Goal: Task Accomplishment & Management: Use online tool/utility

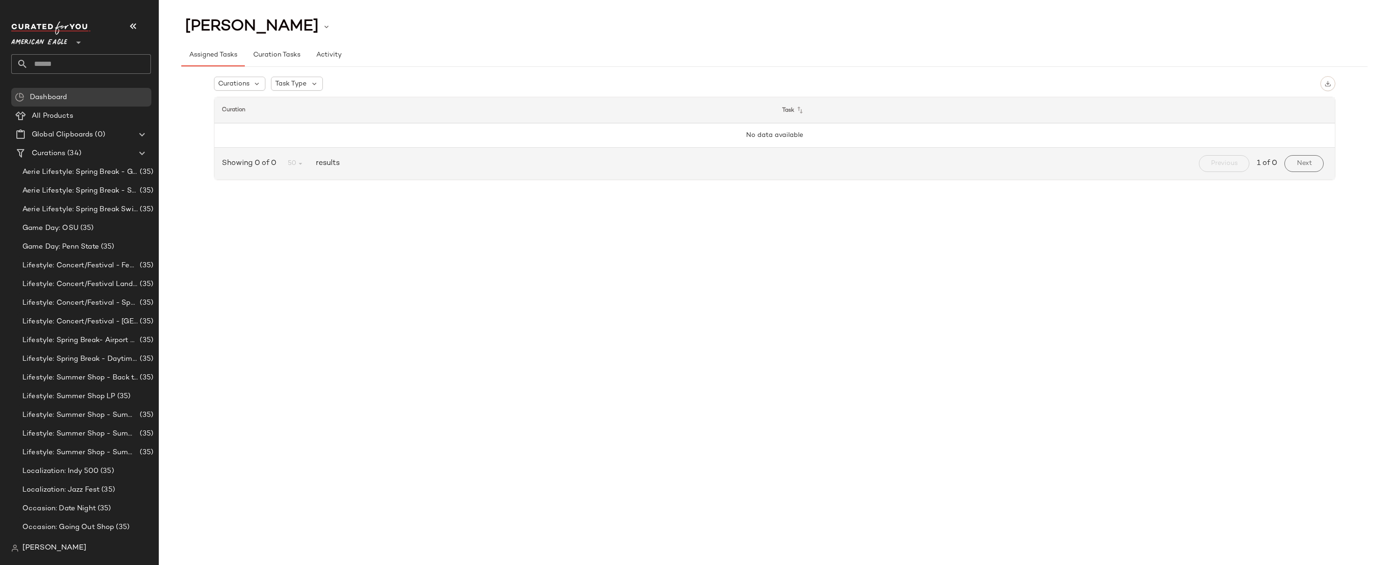
click at [32, 42] on span "American Eagle" at bounding box center [39, 40] width 56 height 17
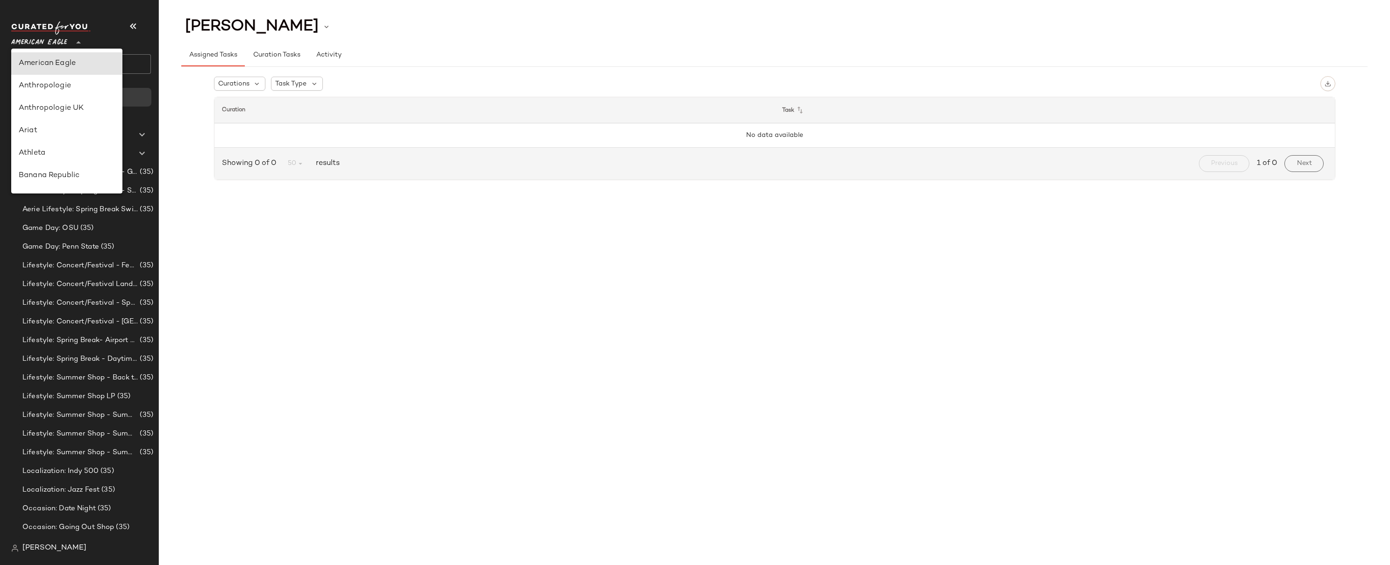
scroll to position [369, 0]
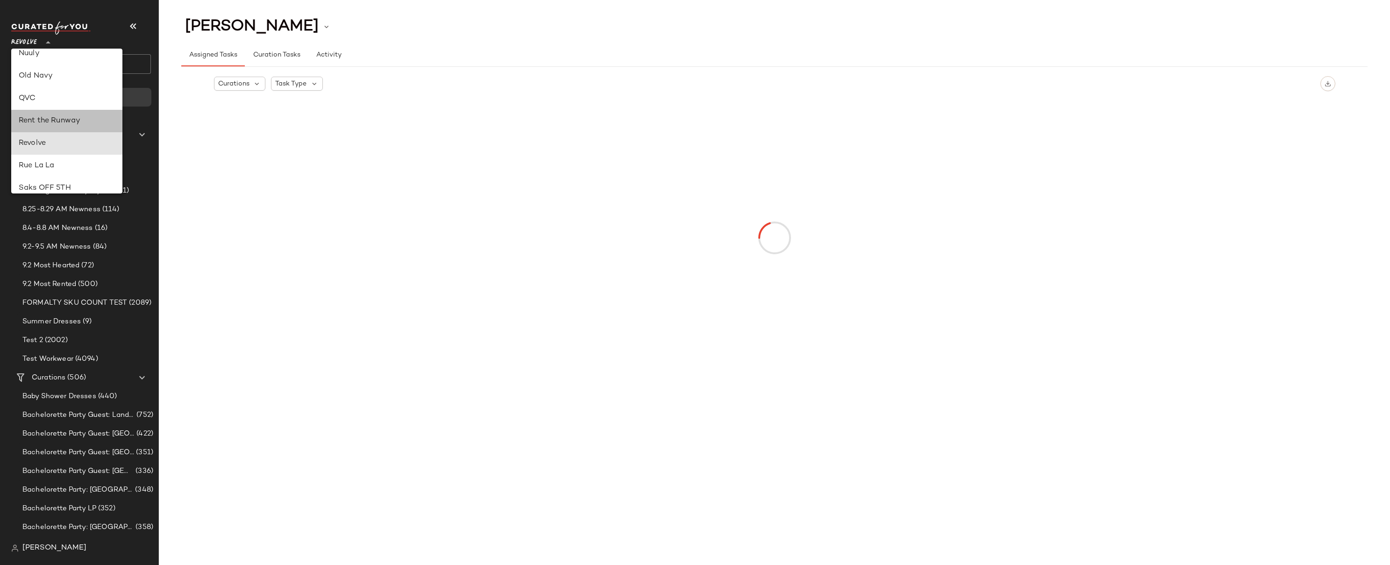
click at [56, 124] on div "Rent the Runway" at bounding box center [67, 120] width 96 height 11
type input "**"
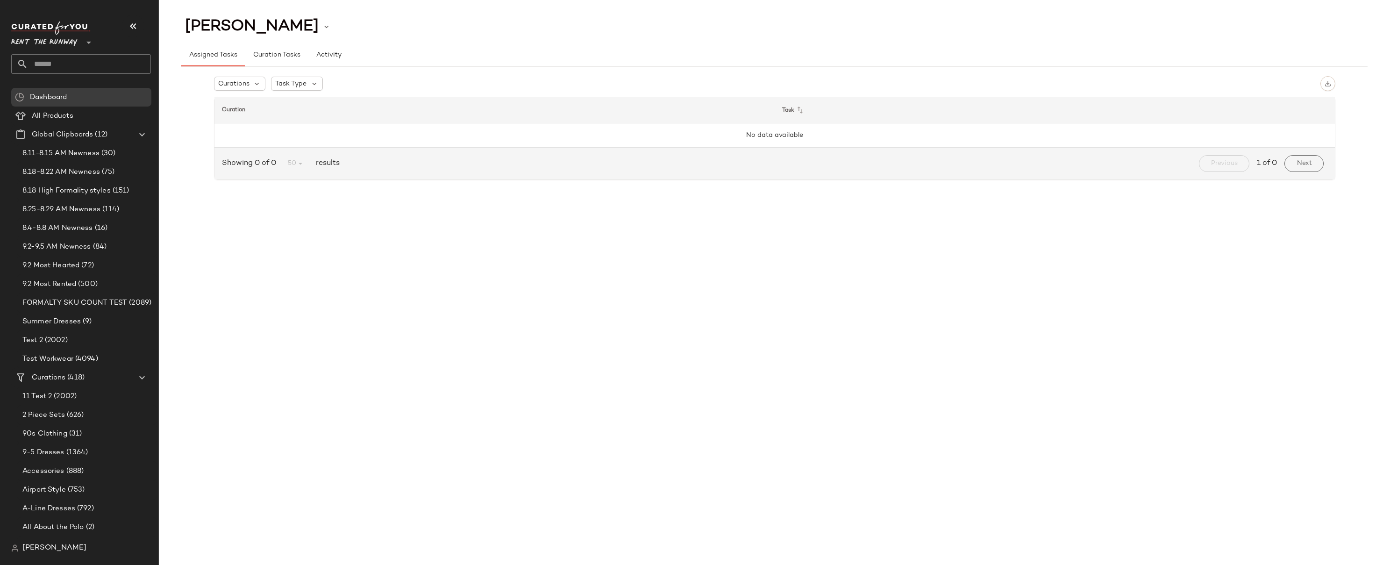
click at [56, 63] on input "text" at bounding box center [89, 64] width 123 height 20
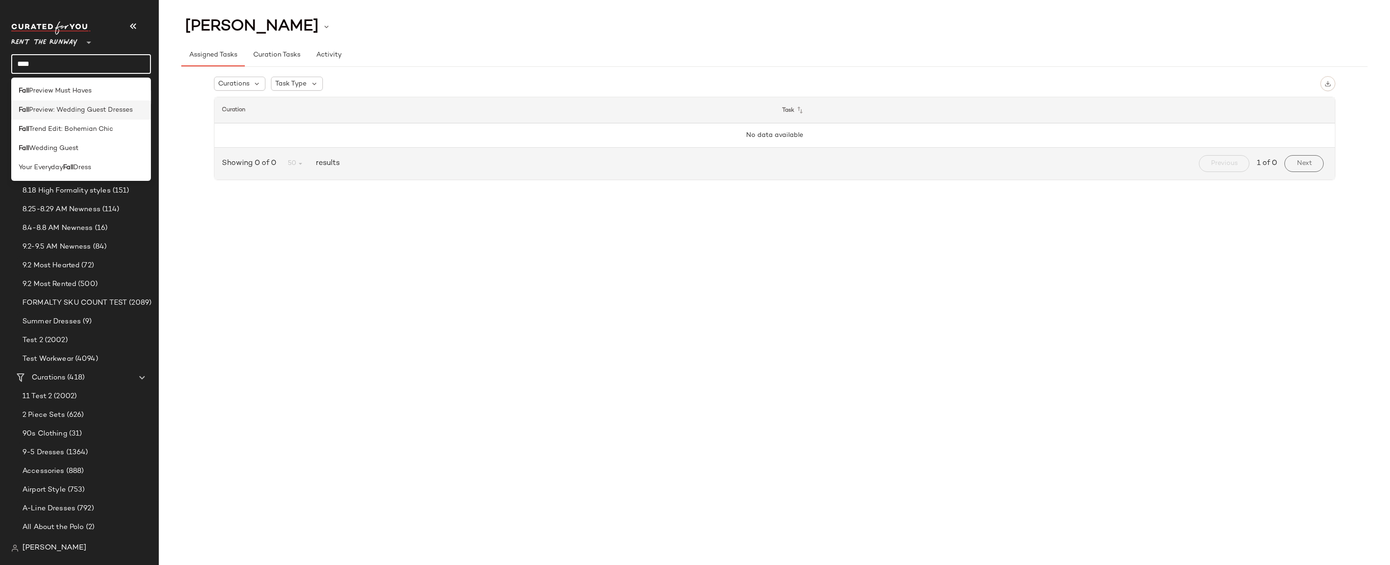
type input "****"
click at [76, 109] on span "Preview: Wedding Guest Dresses" at bounding box center [81, 110] width 104 height 10
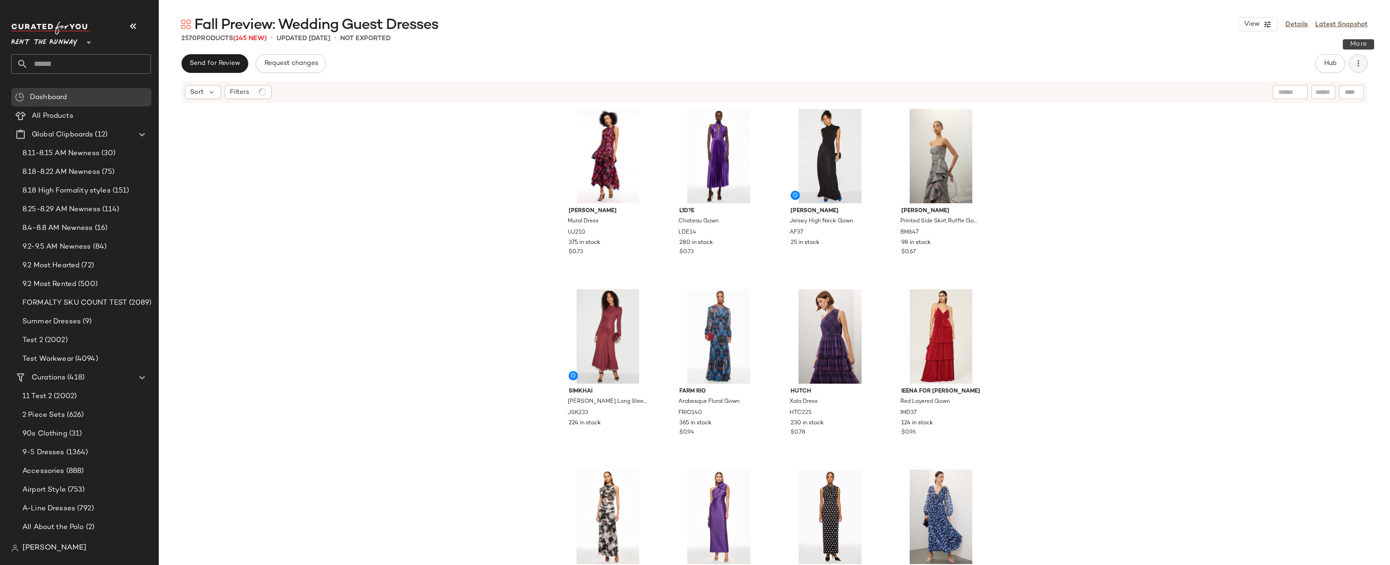
click at [913, 62] on icon "button" at bounding box center [1358, 63] width 9 height 9
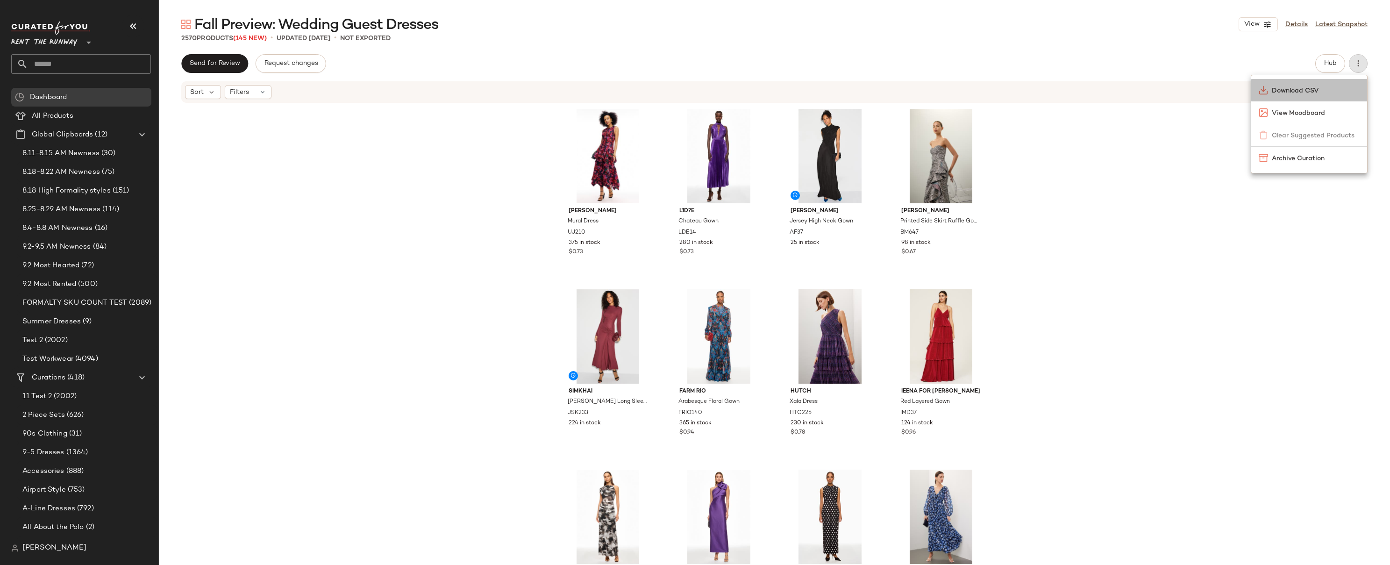
click at [913, 93] on span "Download CSV" at bounding box center [1316, 91] width 88 height 10
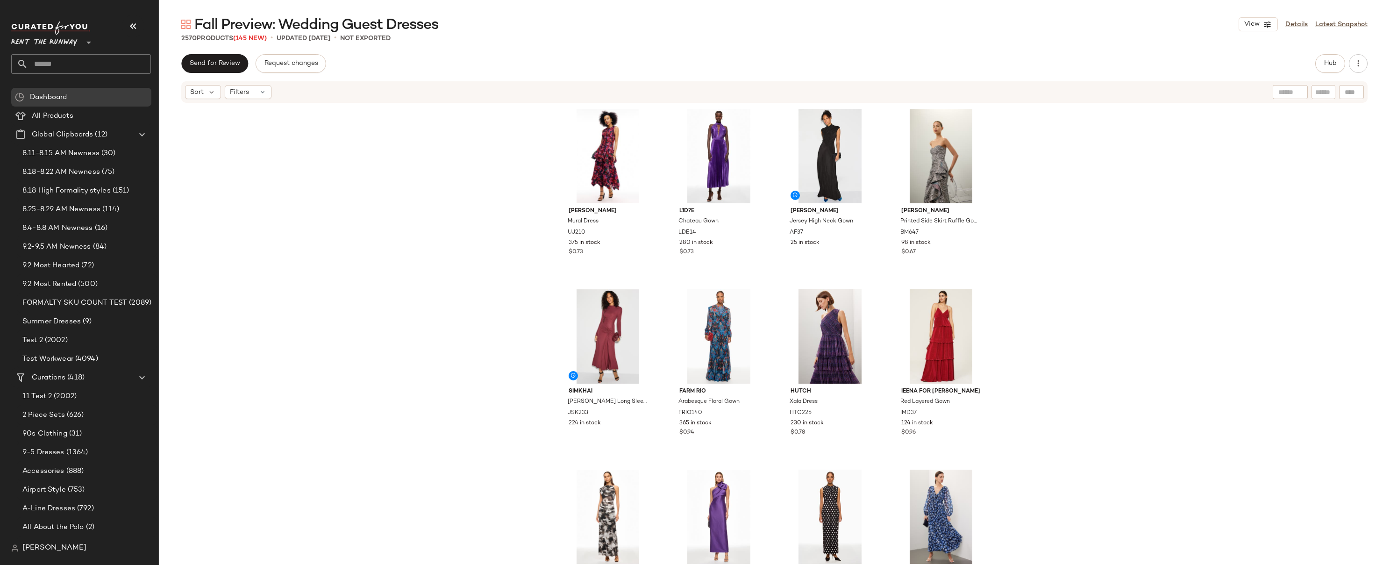
click at [227, 202] on div "[PERSON_NAME] Mural Dress UJ210 375 in stock $0.73 L'ID?E Chateau Gown LDE14 28…" at bounding box center [774, 348] width 1231 height 489
click at [55, 136] on span "Global Clipboards" at bounding box center [62, 134] width 61 height 11
click at [93, 151] on span "Create Global Clipboard" at bounding box center [106, 151] width 88 height 8
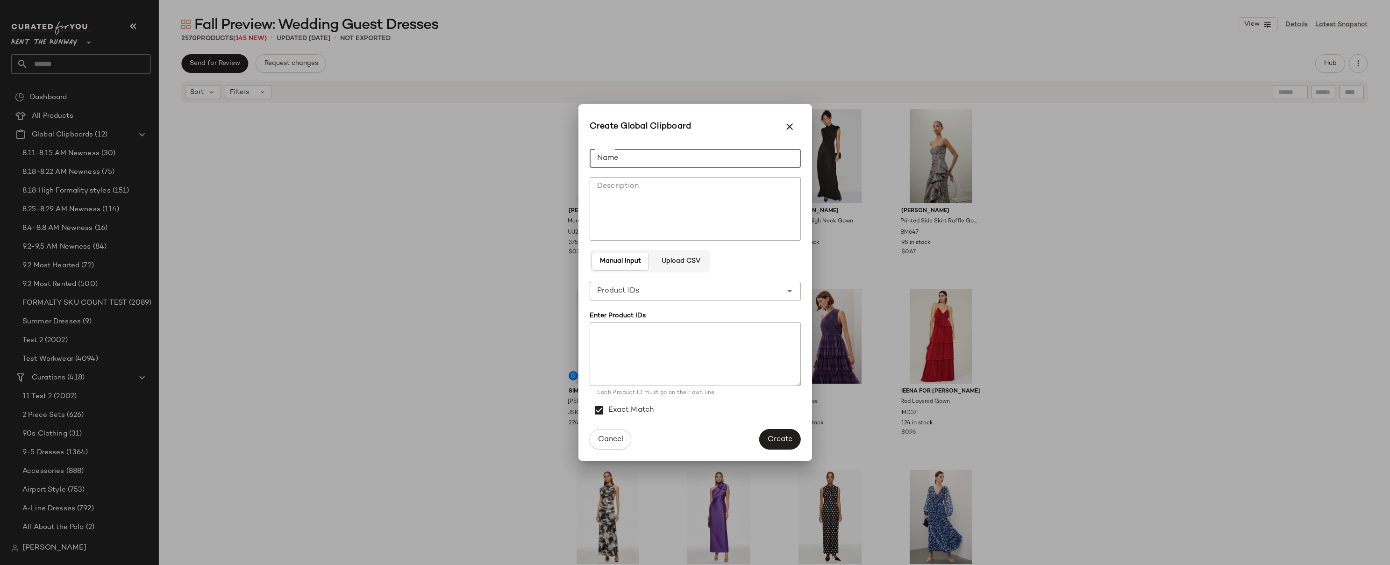
click at [613, 156] on input "Name" at bounding box center [695, 158] width 211 height 19
type input "**********"
click at [679, 261] on span "Upload CSV" at bounding box center [680, 260] width 39 height 7
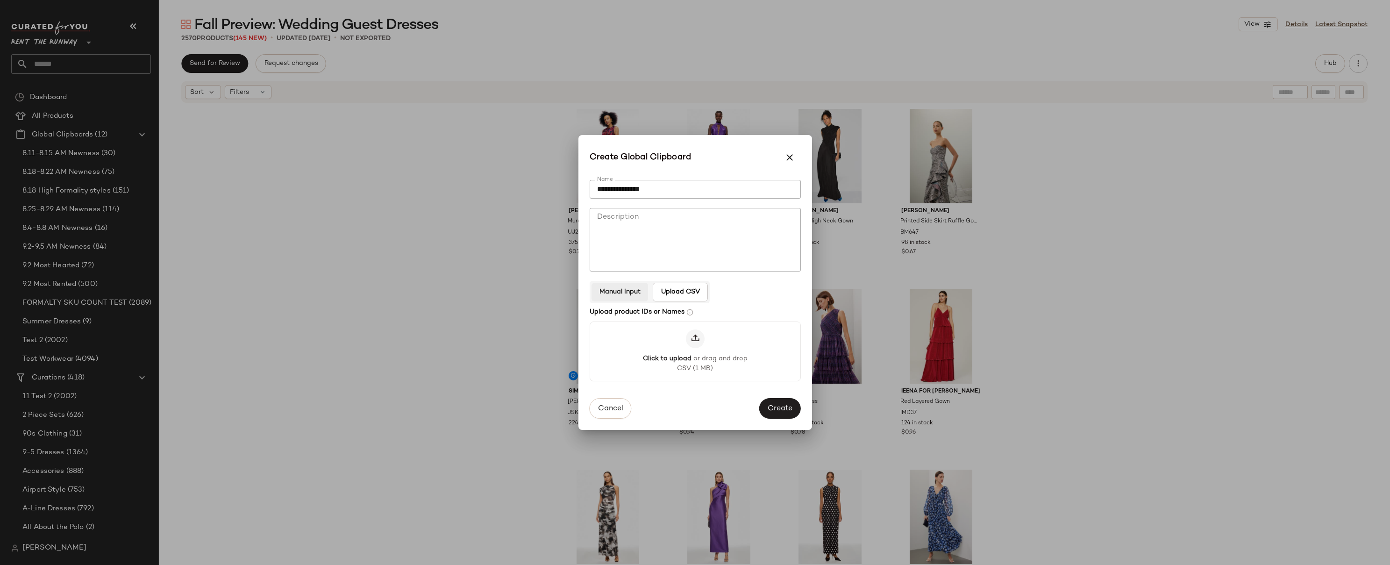
click at [619, 289] on span "Manual Input" at bounding box center [620, 291] width 42 height 7
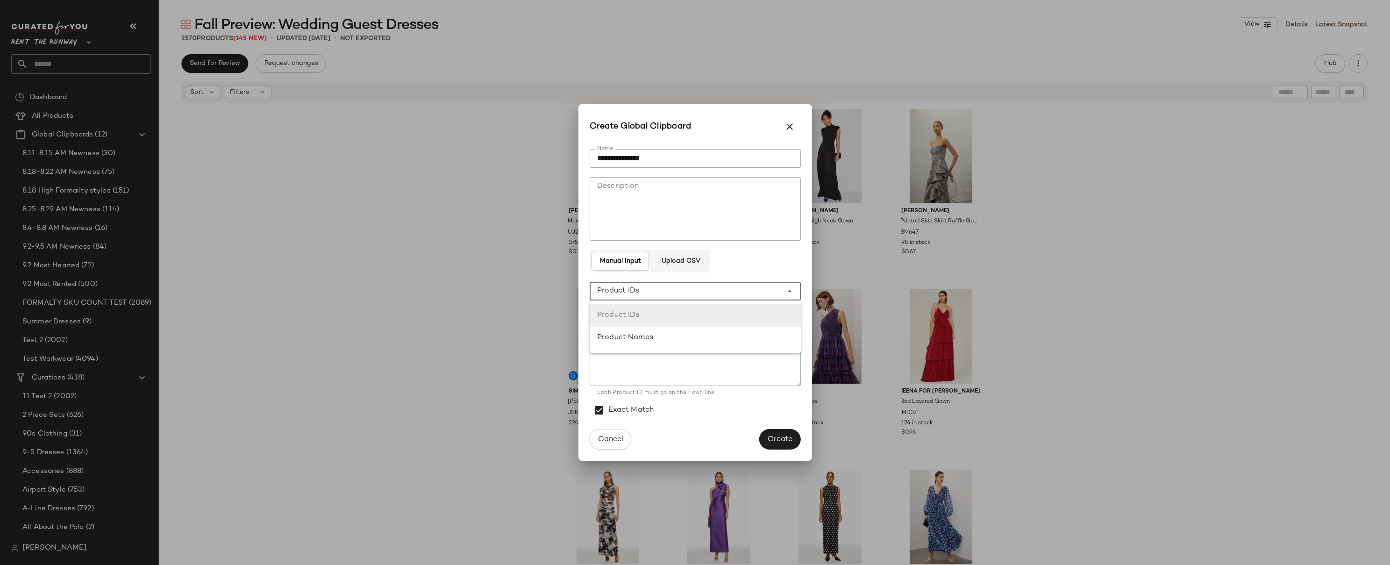
click at [635, 293] on span "Product IDs" at bounding box center [618, 291] width 43 height 11
click at [629, 318] on div "Product IDs" at bounding box center [695, 315] width 196 height 11
click at [618, 334] on textarea at bounding box center [695, 354] width 211 height 64
click at [599, 328] on textarea at bounding box center [695, 354] width 211 height 64
paste textarea "***** ***** ***** ***** ****** **** ***** ***** ***** ***** **** ***** ***** **…"
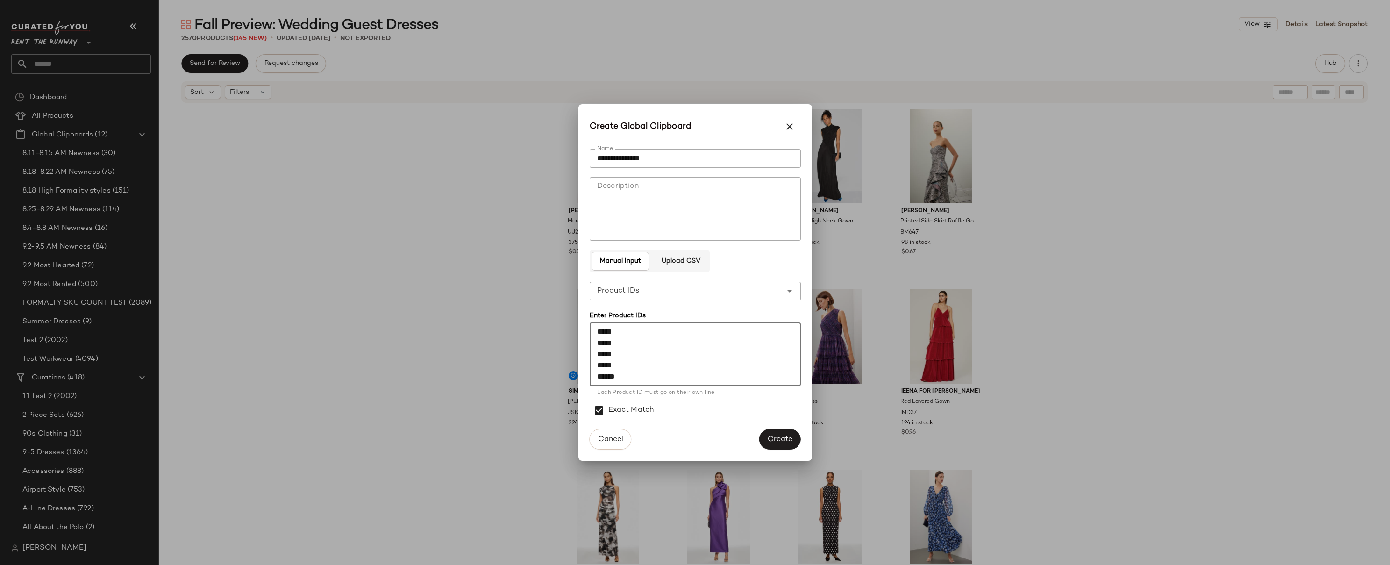
scroll to position [7699, 0]
type textarea "***** ***** ***** ***** ****** **** ***** ***** ***** ***** **** ***** ***** **…"
click at [784, 438] on span "Create" at bounding box center [779, 439] width 25 height 9
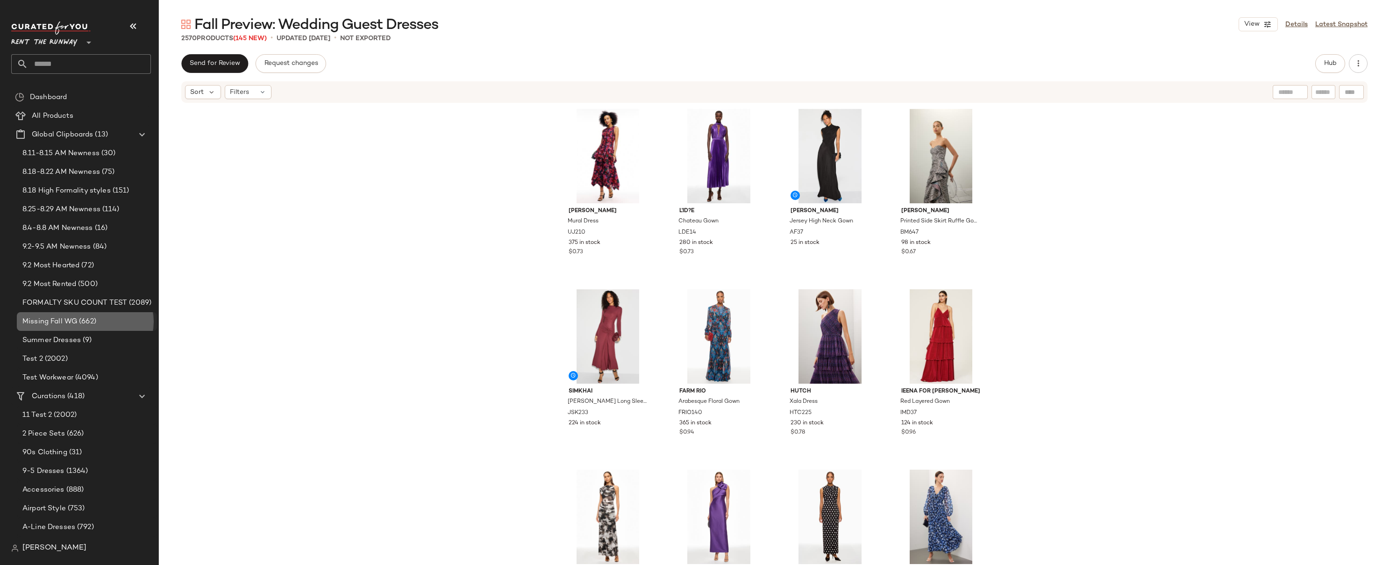
click at [54, 321] on span "Missing Fall WG" at bounding box center [49, 321] width 55 height 11
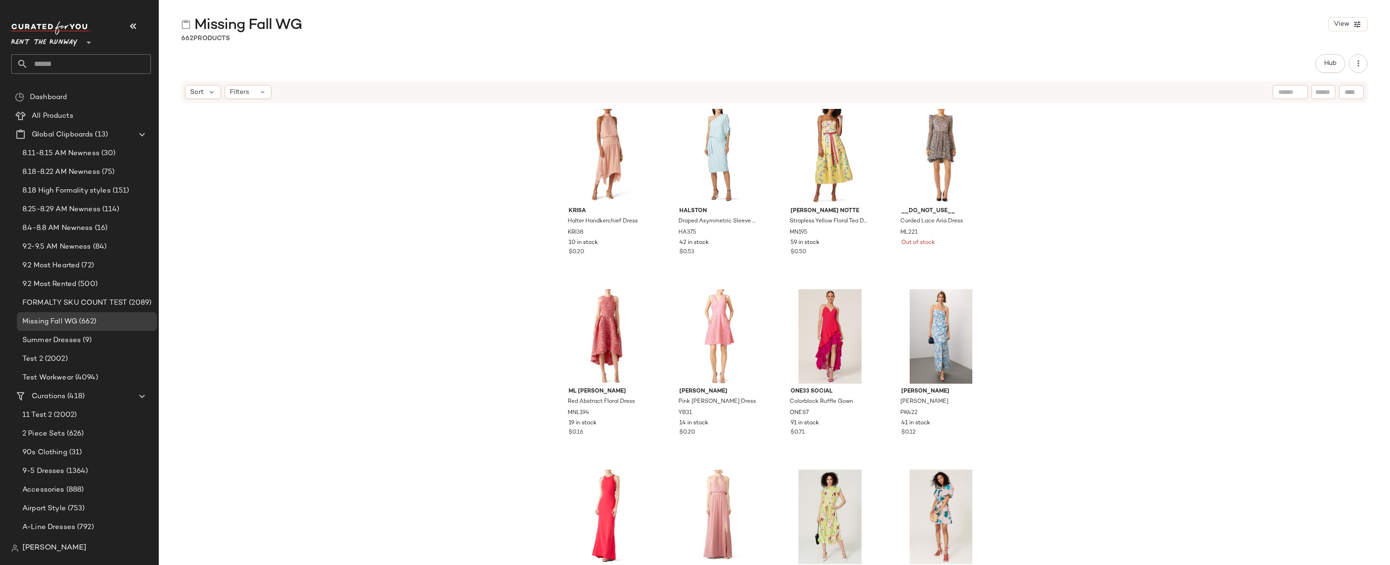
click at [913, 176] on div "[PERSON_NAME] Handkerchief Dress KRI38 10 in stock $0.20 HALSTON Draped Asymmet…" at bounding box center [774, 348] width 1231 height 489
click at [913, 131] on div "[PERSON_NAME] Handkerchief Dress KRI38 10 in stock $0.20 HALSTON Draped Asymmet…" at bounding box center [774, 348] width 1231 height 489
click at [913, 64] on span "Hub" at bounding box center [1330, 63] width 13 height 7
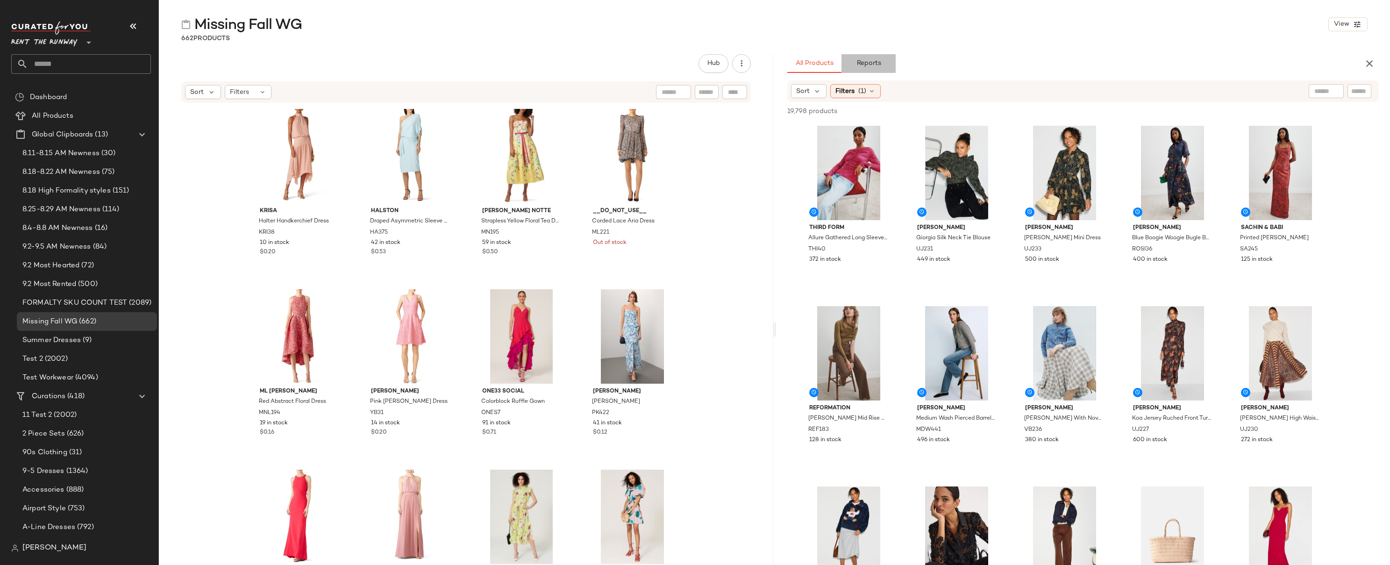
click at [876, 62] on span "Reports" at bounding box center [868, 63] width 25 height 7
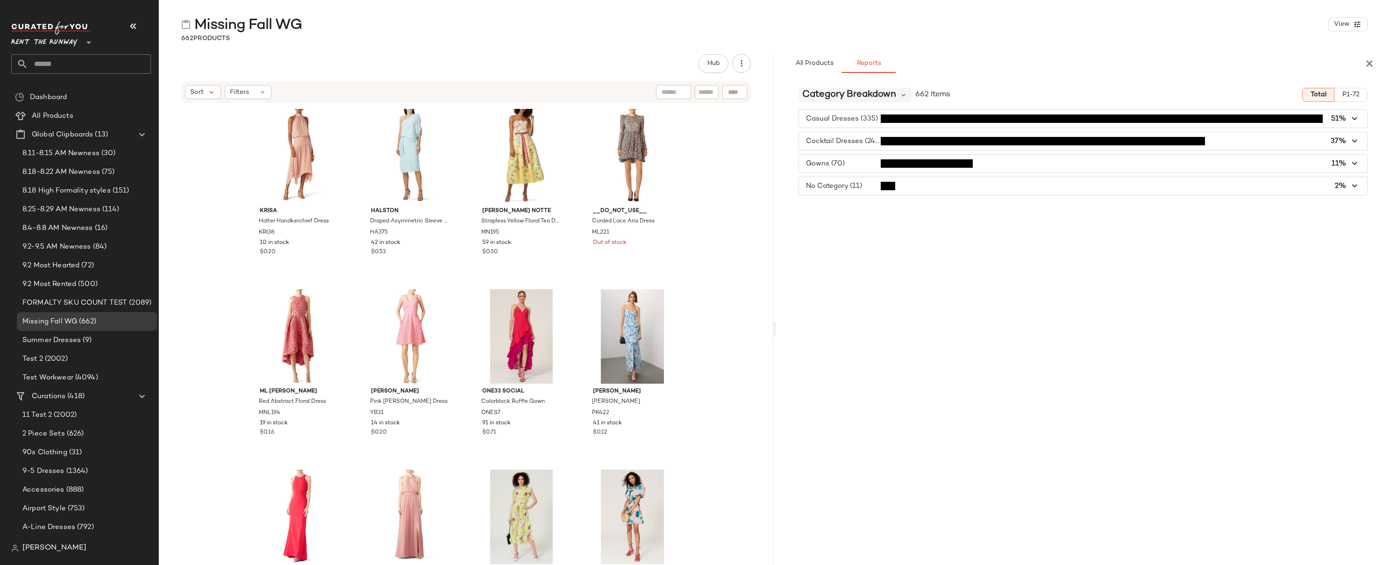
click at [865, 96] on span "Category Breakdown" at bounding box center [849, 95] width 94 height 14
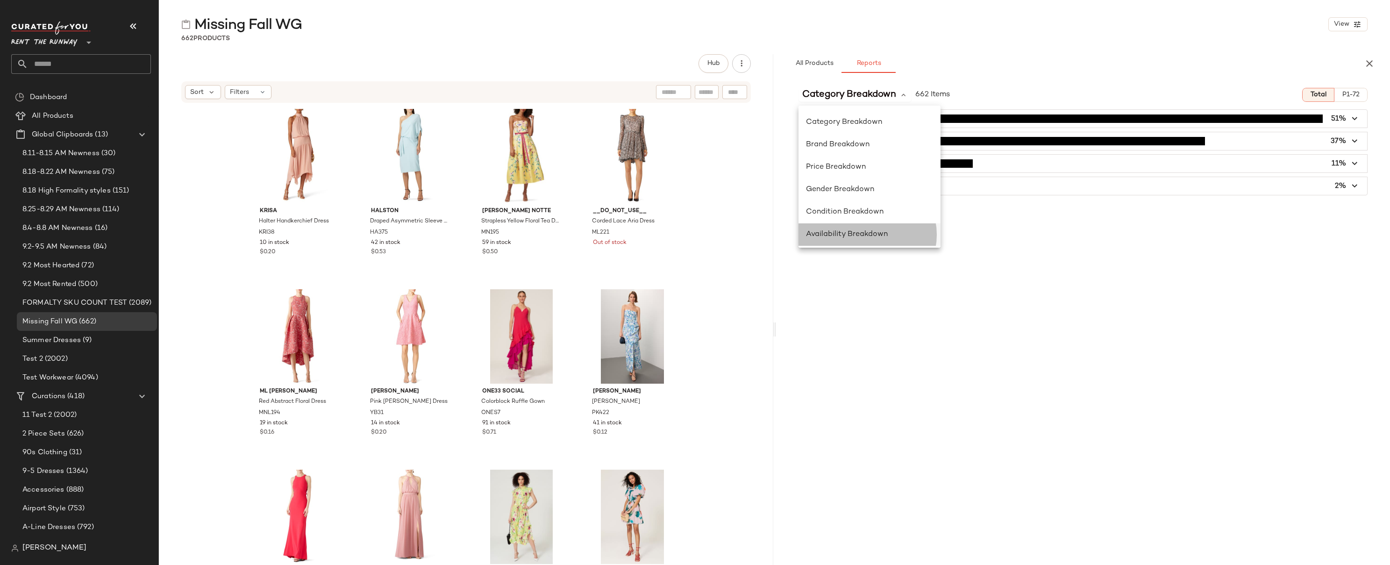
click at [850, 235] on span "Availability Breakdown" at bounding box center [847, 234] width 82 height 8
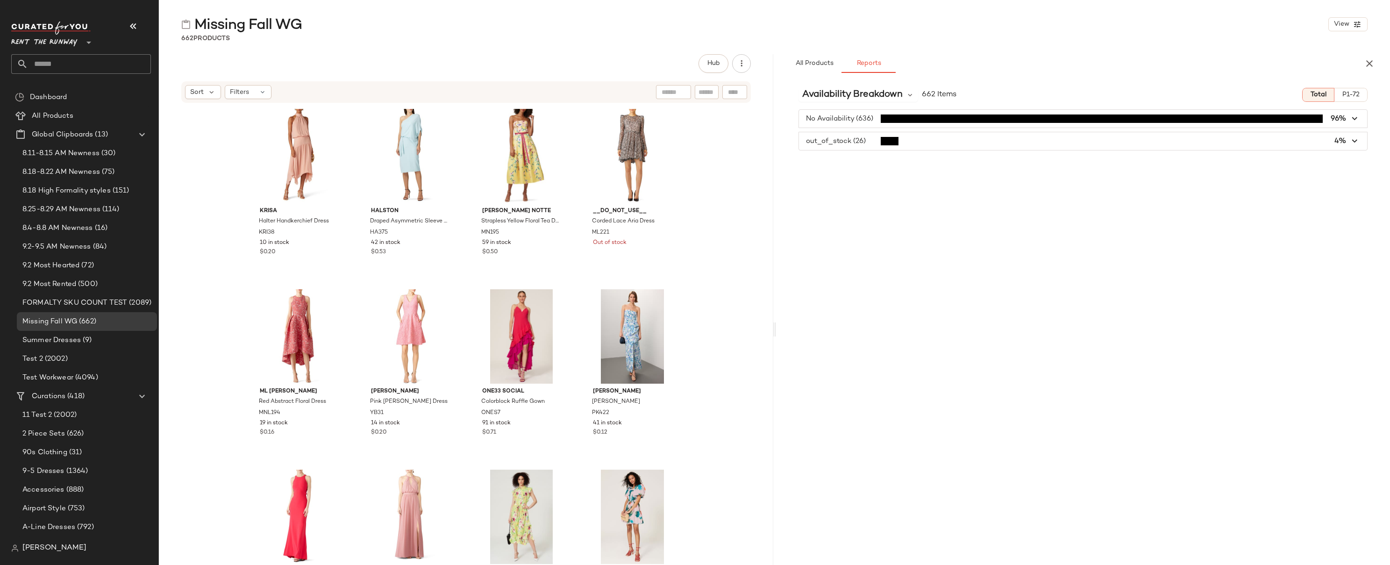
click at [872, 119] on span "button" at bounding box center [1083, 119] width 569 height 18
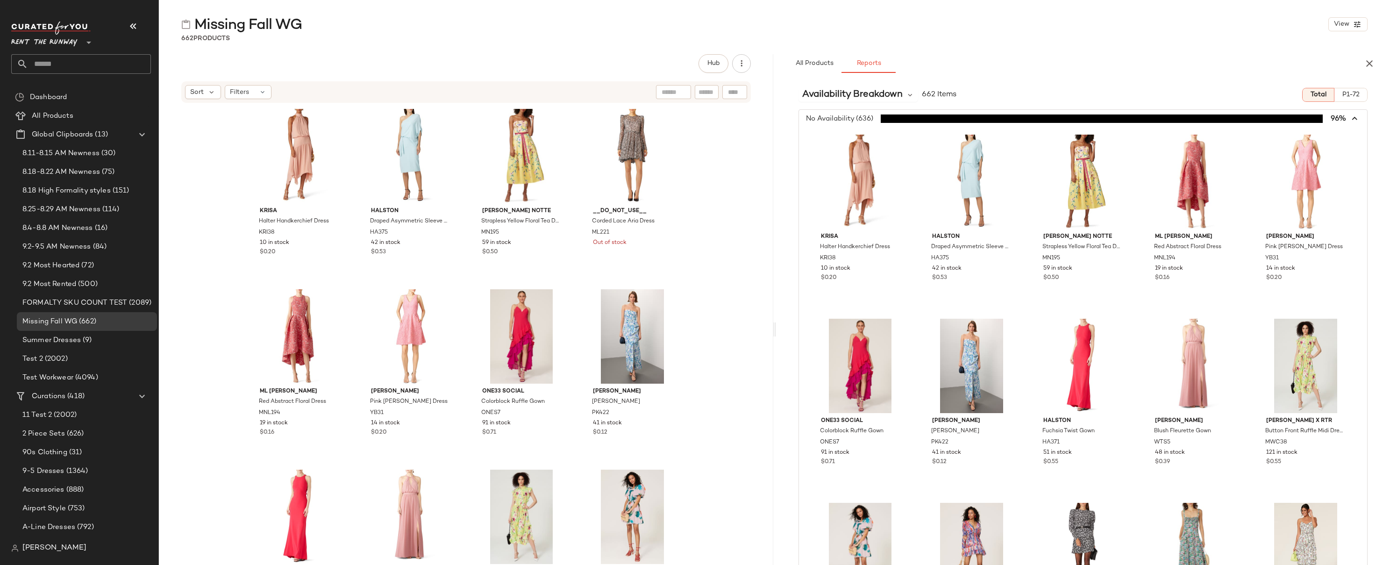
click at [872, 119] on span "button" at bounding box center [1083, 119] width 569 height 18
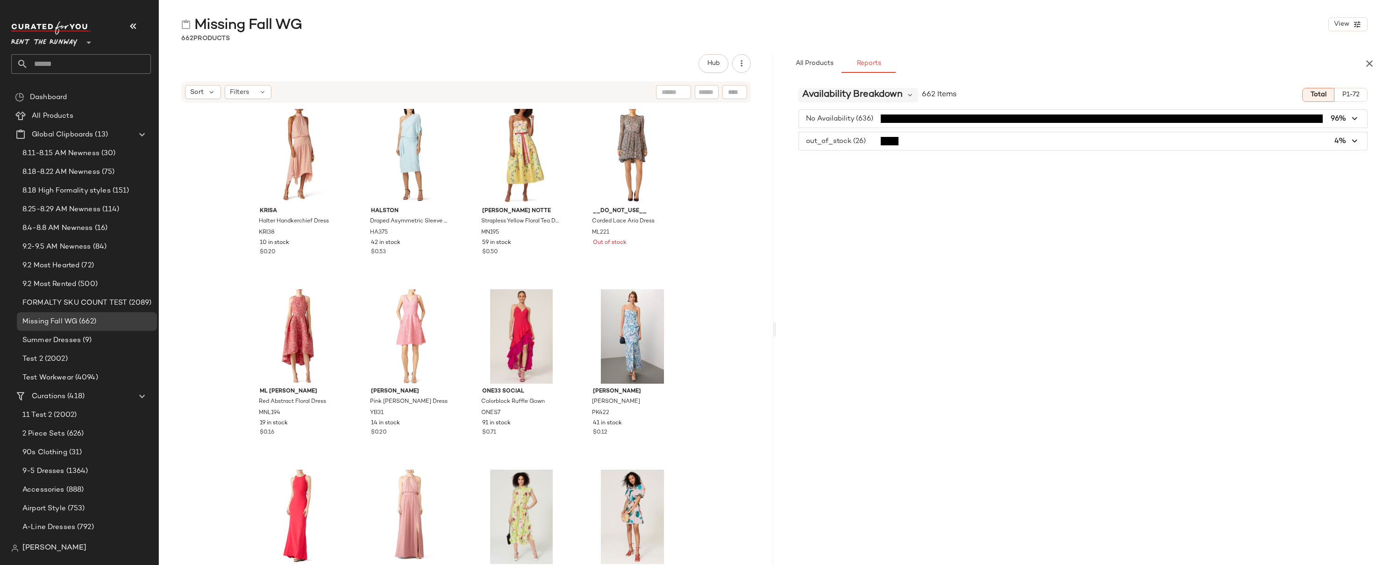
click at [859, 96] on span "Availability Breakdown" at bounding box center [852, 95] width 100 height 14
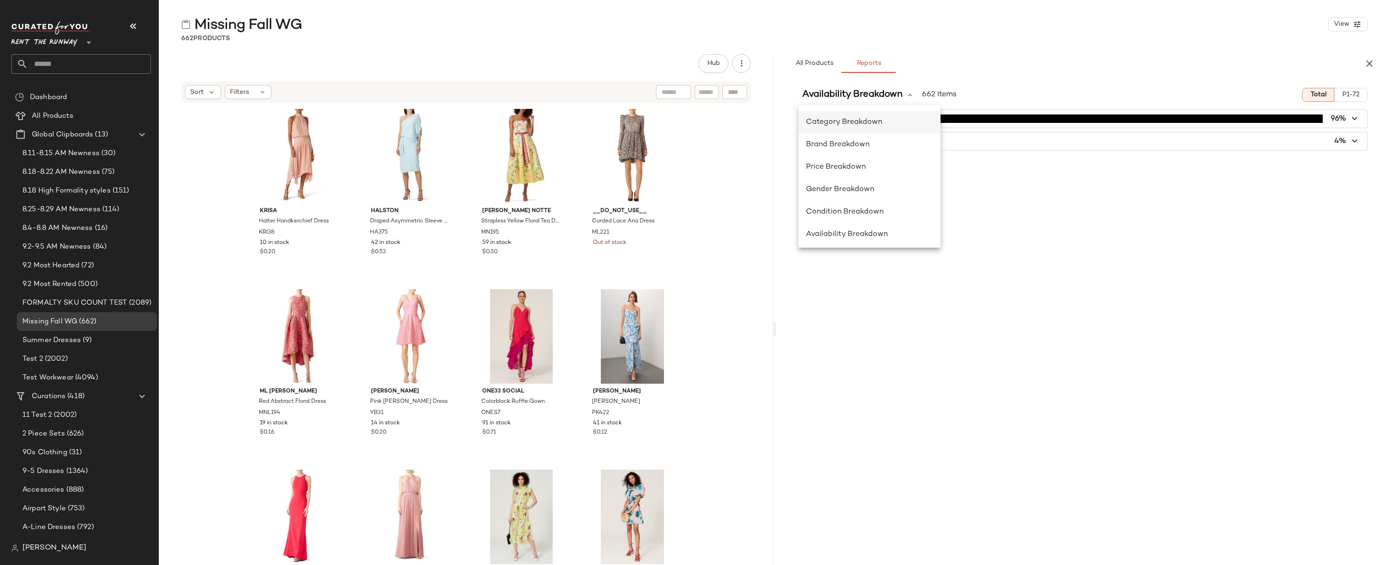
click at [850, 126] on span "Category Breakdown" at bounding box center [844, 122] width 76 height 8
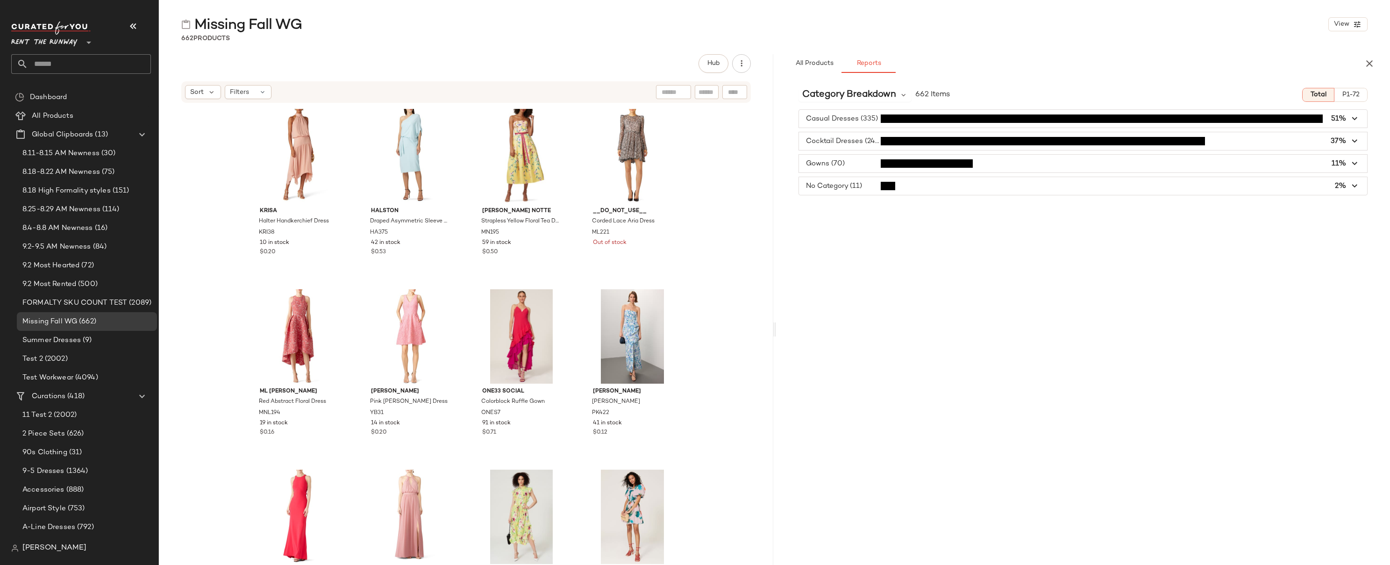
click at [839, 164] on span "button" at bounding box center [1083, 164] width 569 height 18
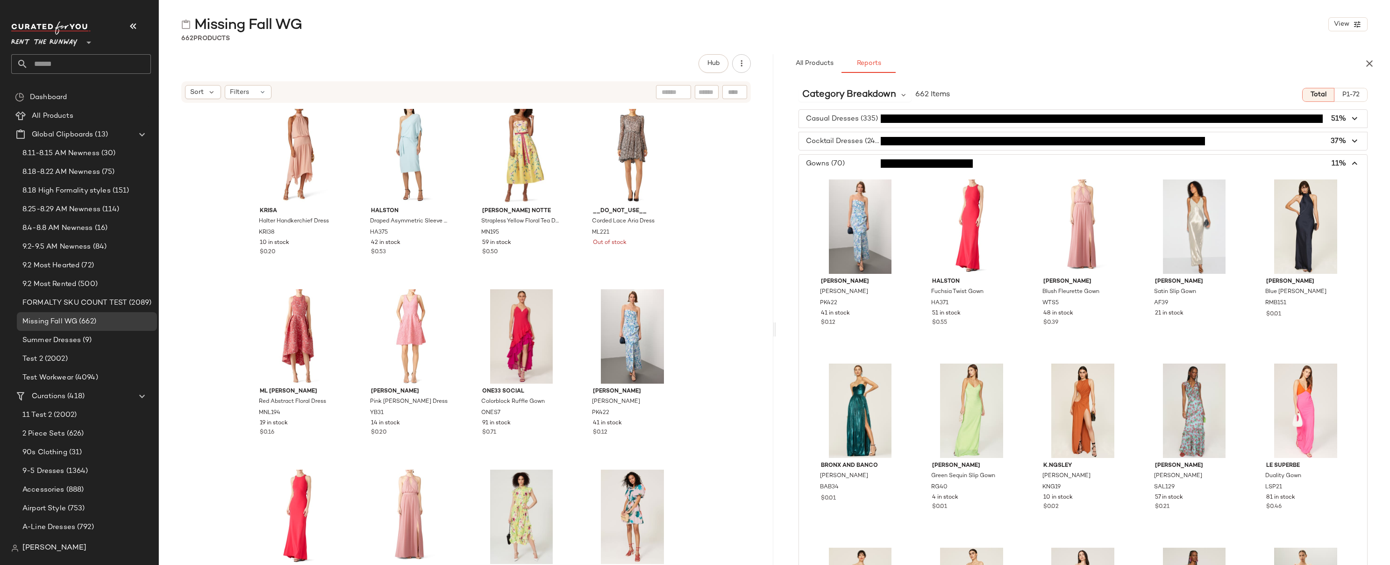
click at [842, 161] on span "button" at bounding box center [1083, 164] width 569 height 18
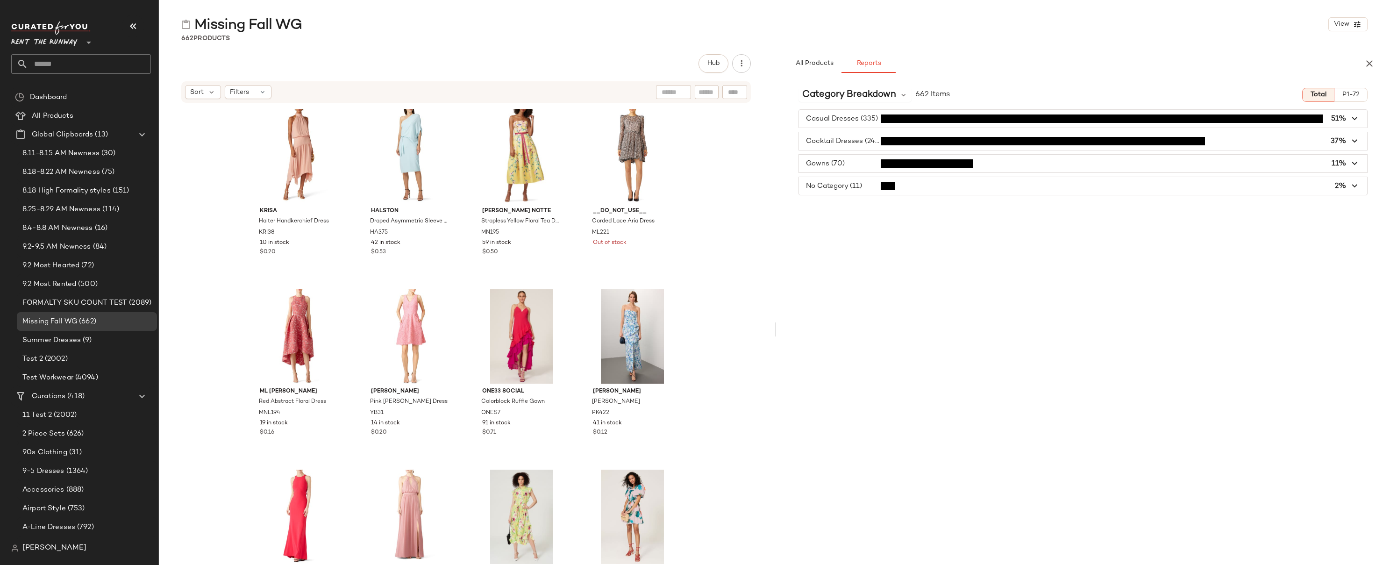
click at [841, 119] on span "button" at bounding box center [1083, 119] width 569 height 18
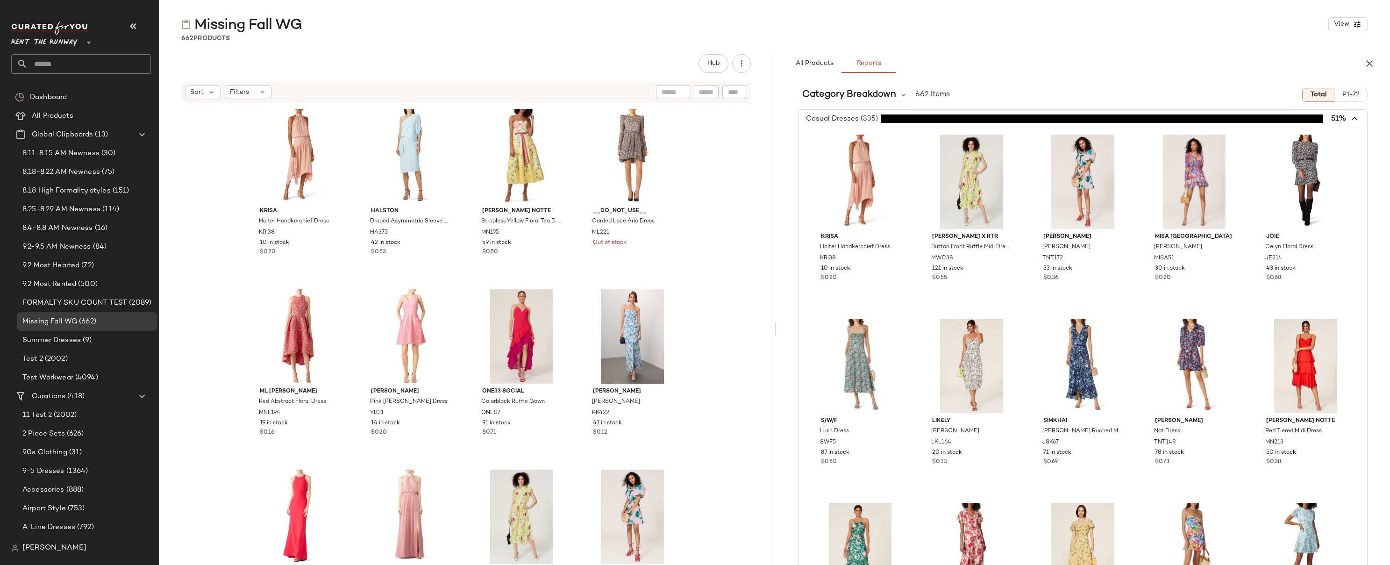
click at [841, 119] on span "button" at bounding box center [1083, 119] width 569 height 18
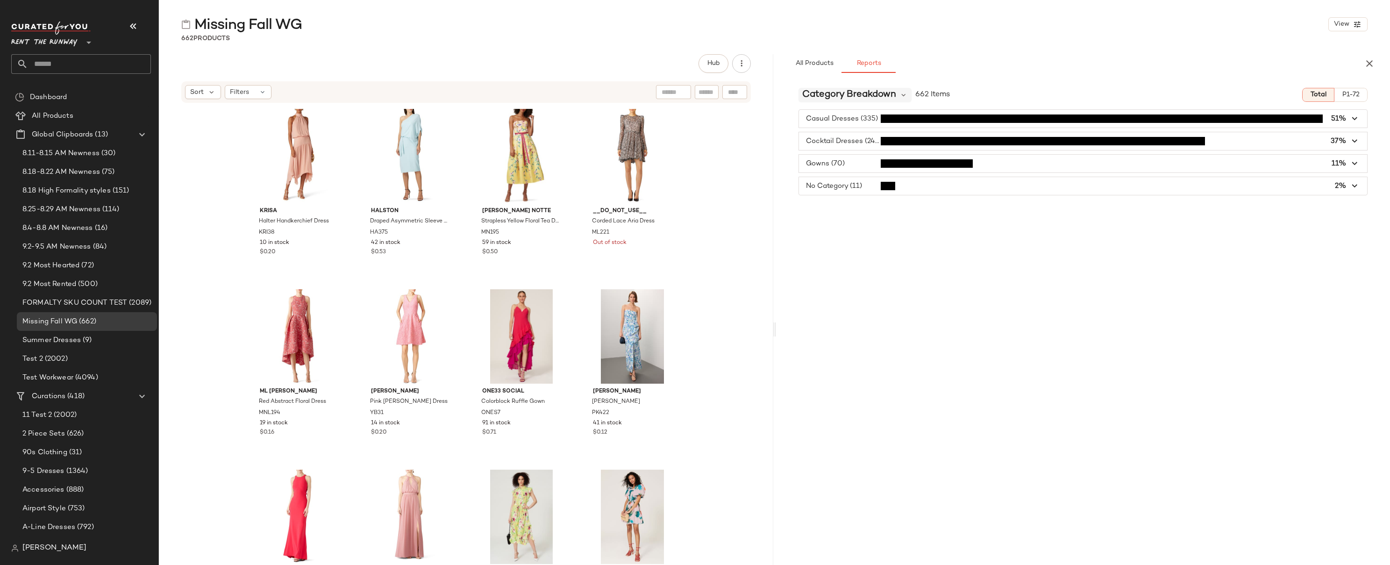
click at [865, 93] on span "Category Breakdown" at bounding box center [849, 95] width 94 height 14
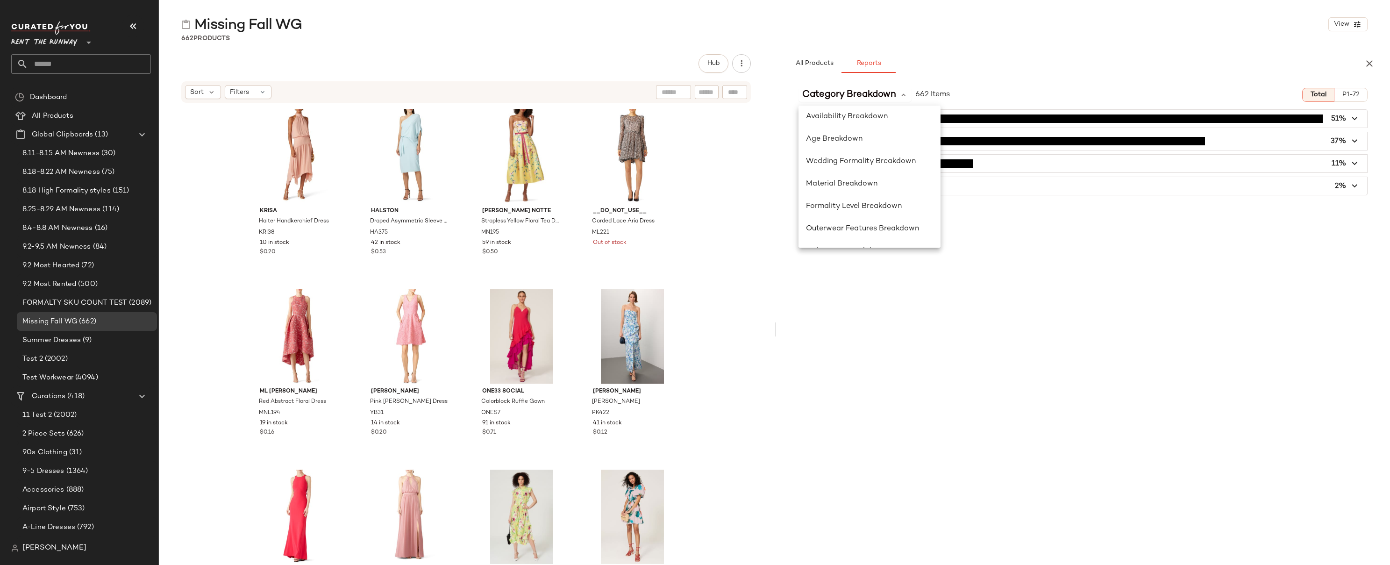
scroll to position [135, 0]
click at [864, 189] on span "Formality Level Breakdown" at bounding box center [854, 189] width 96 height 8
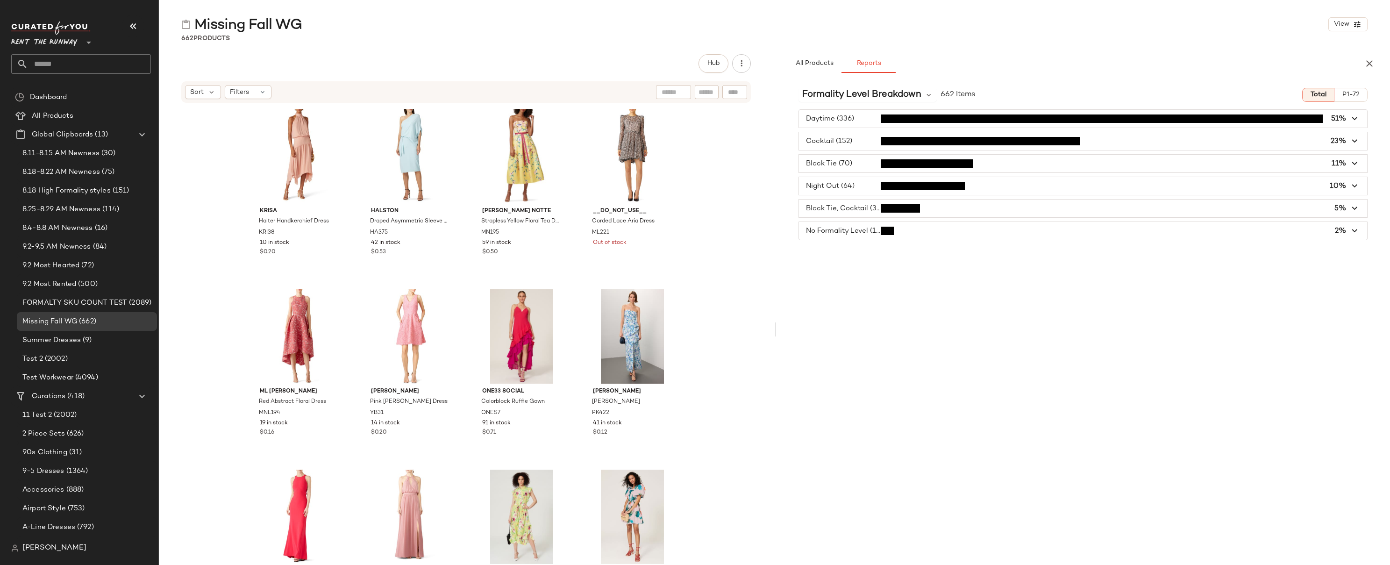
click at [778, 227] on div "Daytime (336) 51% Cocktail (152) 23% Black Tie (70) 11% Night Out (64) 10% Blac…" at bounding box center [1083, 174] width 614 height 131
click at [732, 142] on div "[PERSON_NAME] Handkerchief Dress KRI38 10 in stock $0.20 HALSTON Draped Asymmet…" at bounding box center [466, 348] width 614 height 489
click at [731, 192] on div "[PERSON_NAME] Handkerchief Dress KRI38 10 in stock $0.20 HALSTON Draped Asymmet…" at bounding box center [466, 348] width 614 height 489
click at [747, 172] on div "[PERSON_NAME] Handkerchief Dress KRI38 10 in stock $0.20 HALSTON Draped Asymmet…" at bounding box center [466, 348] width 614 height 489
click at [856, 91] on span "Formality Level Breakdown" at bounding box center [861, 95] width 119 height 14
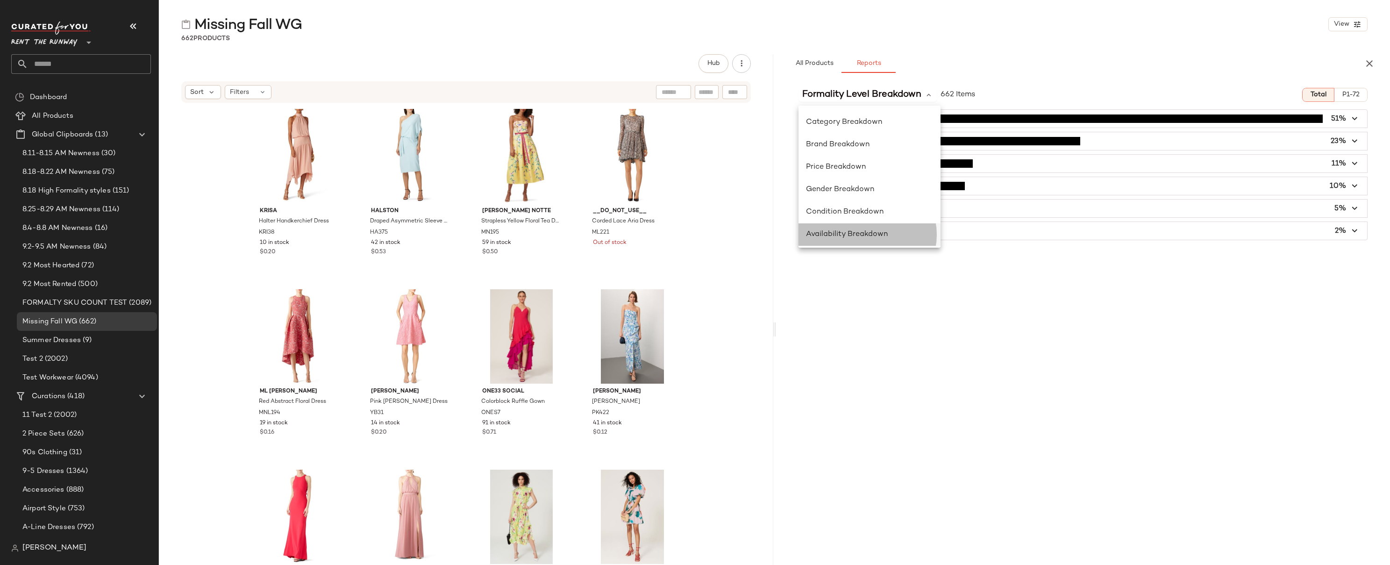
click at [835, 234] on span "Availability Breakdown" at bounding box center [847, 234] width 82 height 8
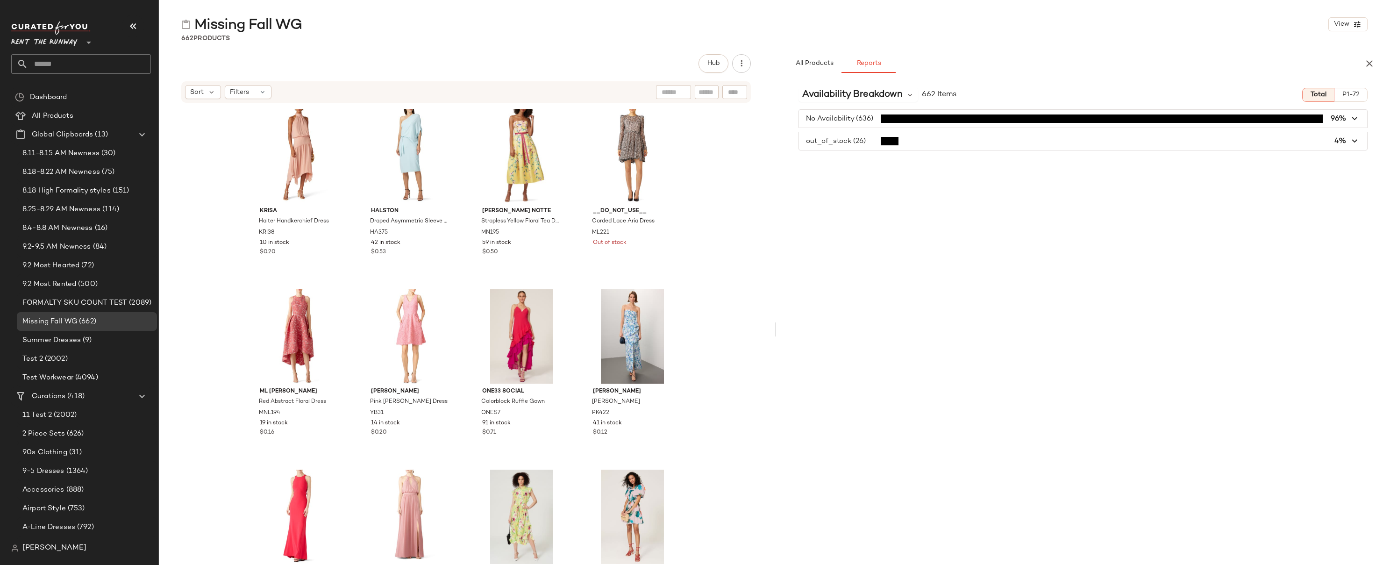
click at [913, 141] on icon "button" at bounding box center [1355, 141] width 11 height 11
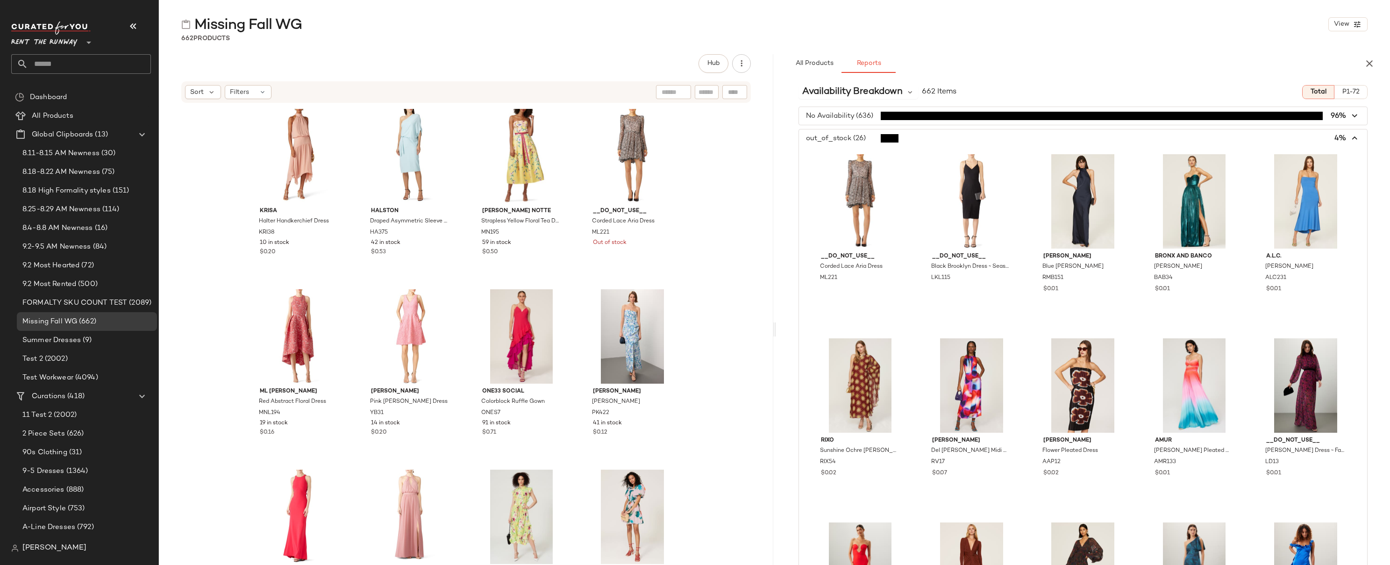
scroll to position [0, 0]
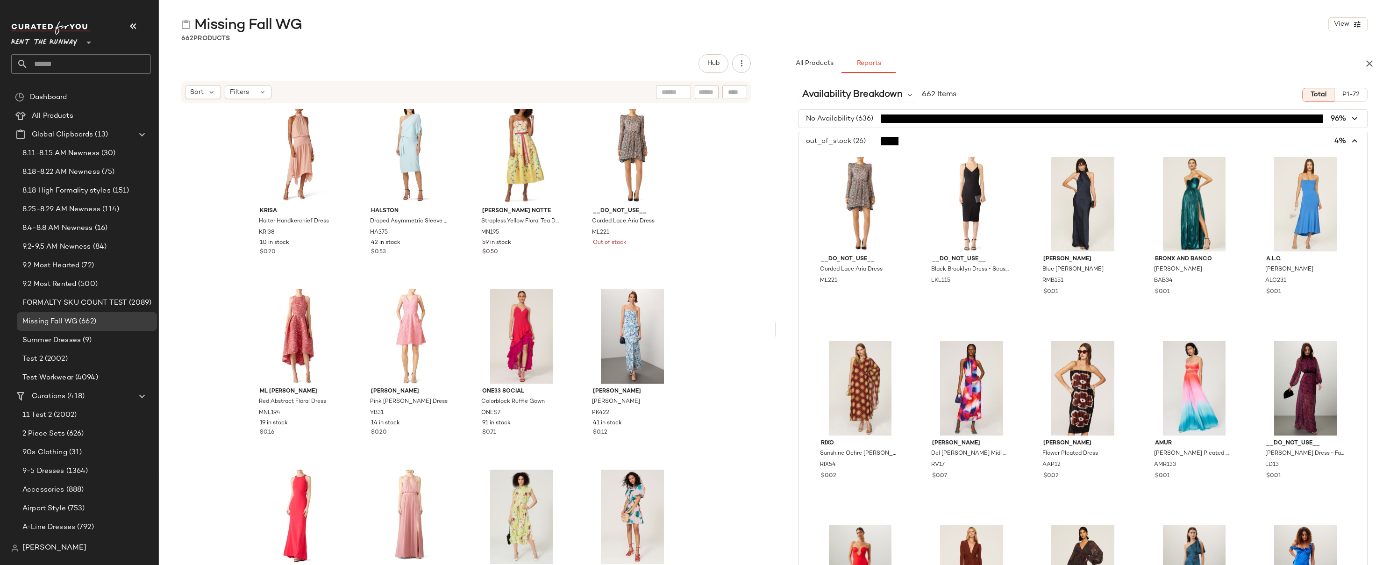
click at [913, 141] on icon "button" at bounding box center [1355, 141] width 11 height 11
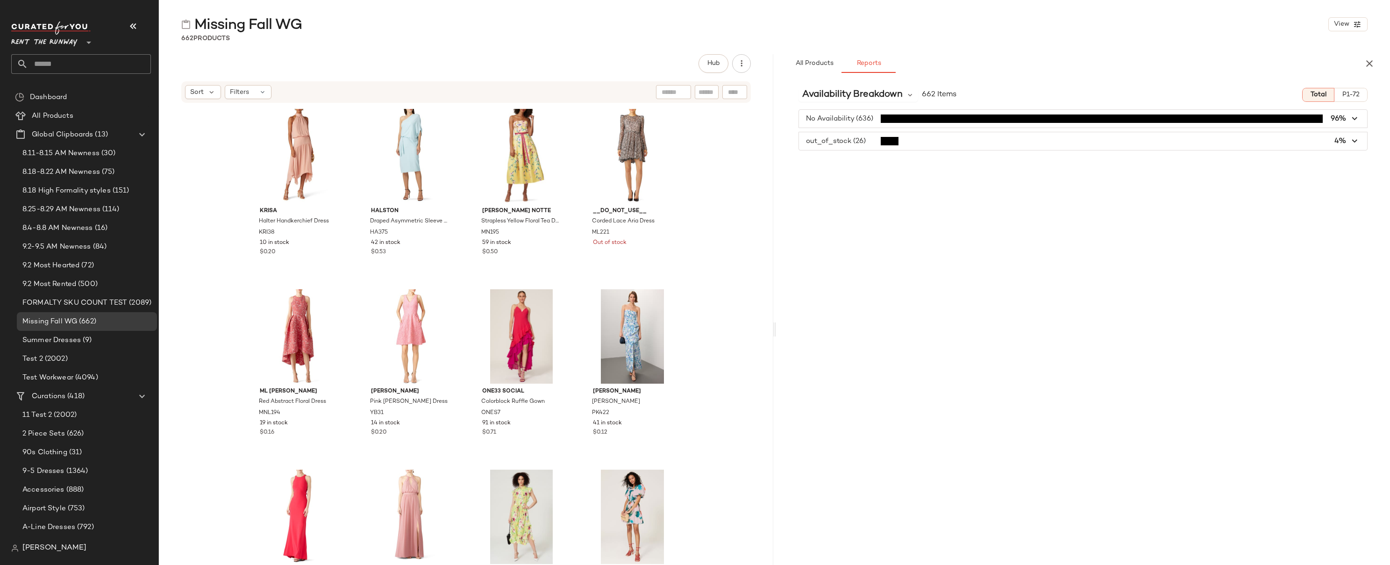
click at [859, 121] on span "button" at bounding box center [1083, 119] width 569 height 18
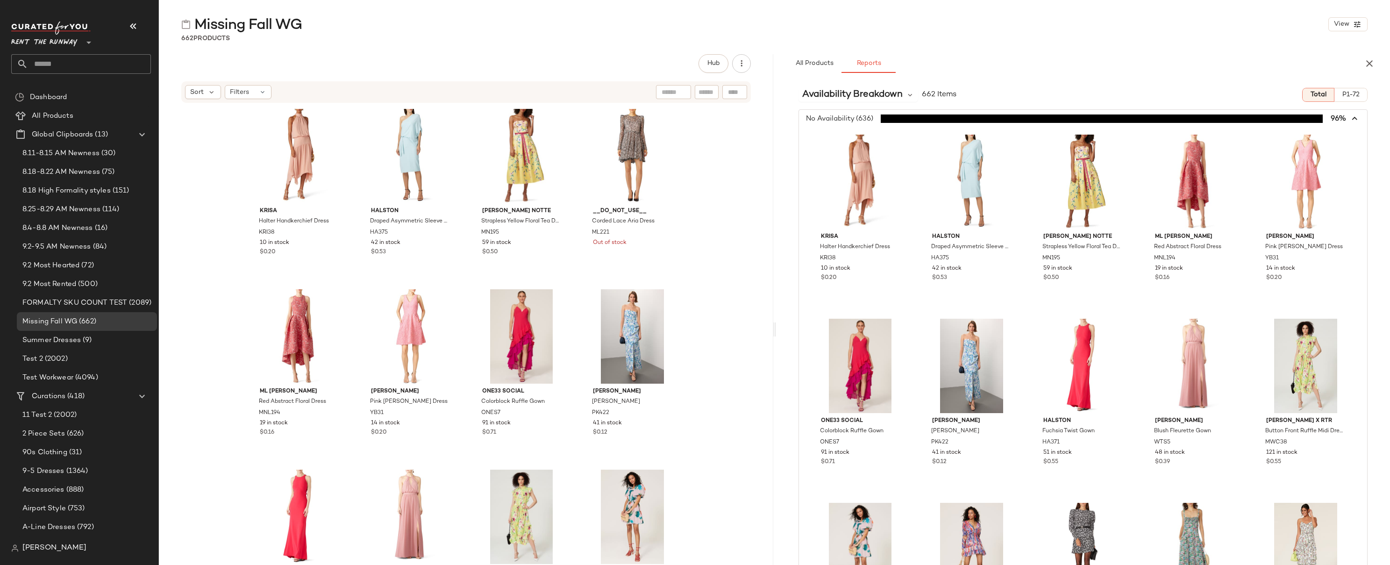
click at [860, 117] on span "button" at bounding box center [1083, 119] width 569 height 18
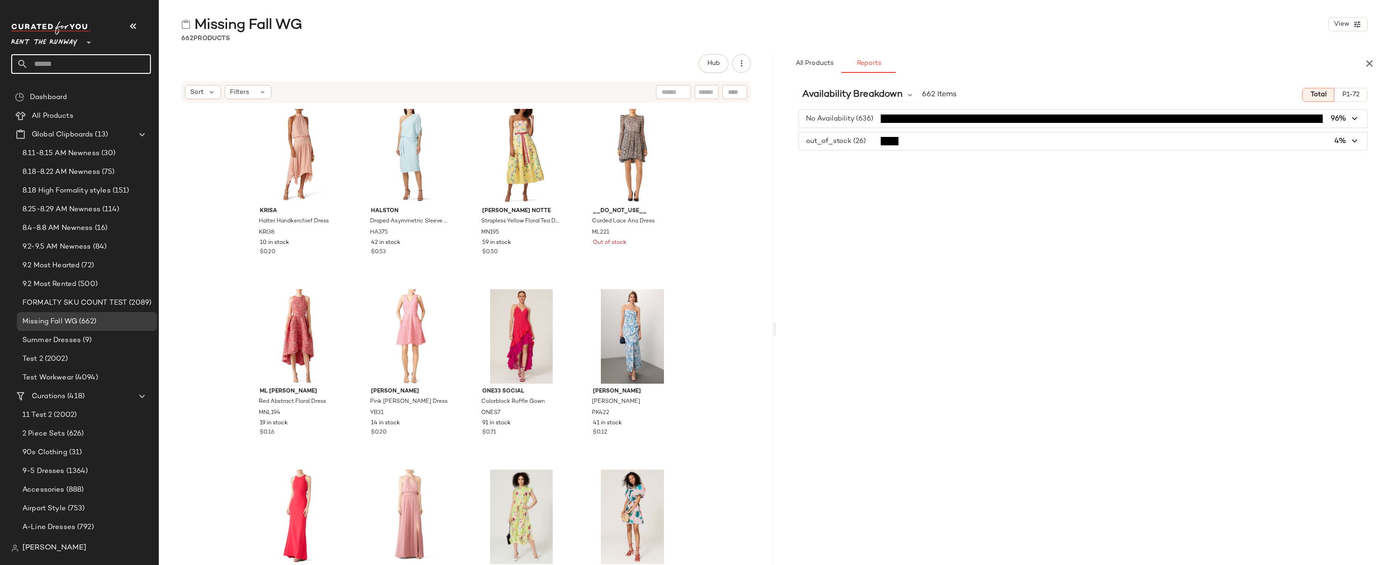
click at [50, 60] on input "text" at bounding box center [89, 64] width 123 height 20
type input "*******"
click at [56, 90] on span "dding Guest" at bounding box center [60, 91] width 39 height 10
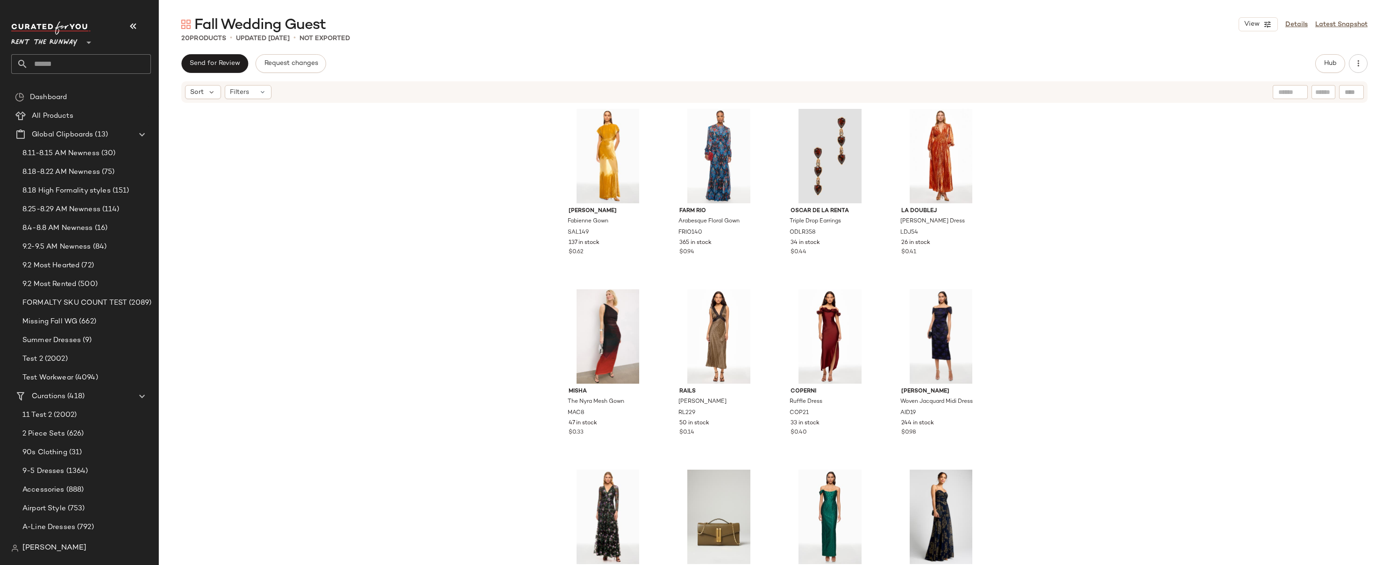
click at [913, 149] on div "[PERSON_NAME] [PERSON_NAME] Gown SAL149 137 in stock $0.62 FARM Rio Arabesque F…" at bounding box center [774, 348] width 1231 height 489
click at [82, 63] on input "text" at bounding box center [89, 64] width 123 height 20
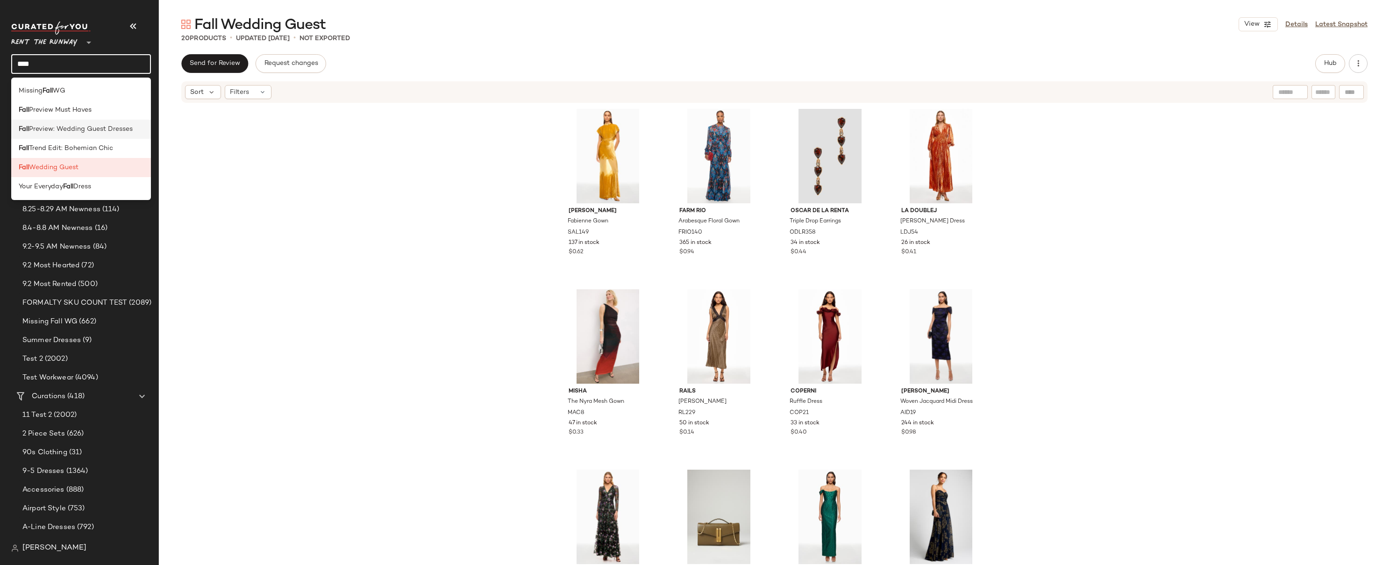
type input "****"
click at [73, 125] on span "Preview: Wedding Guest Dresses" at bounding box center [81, 129] width 104 height 10
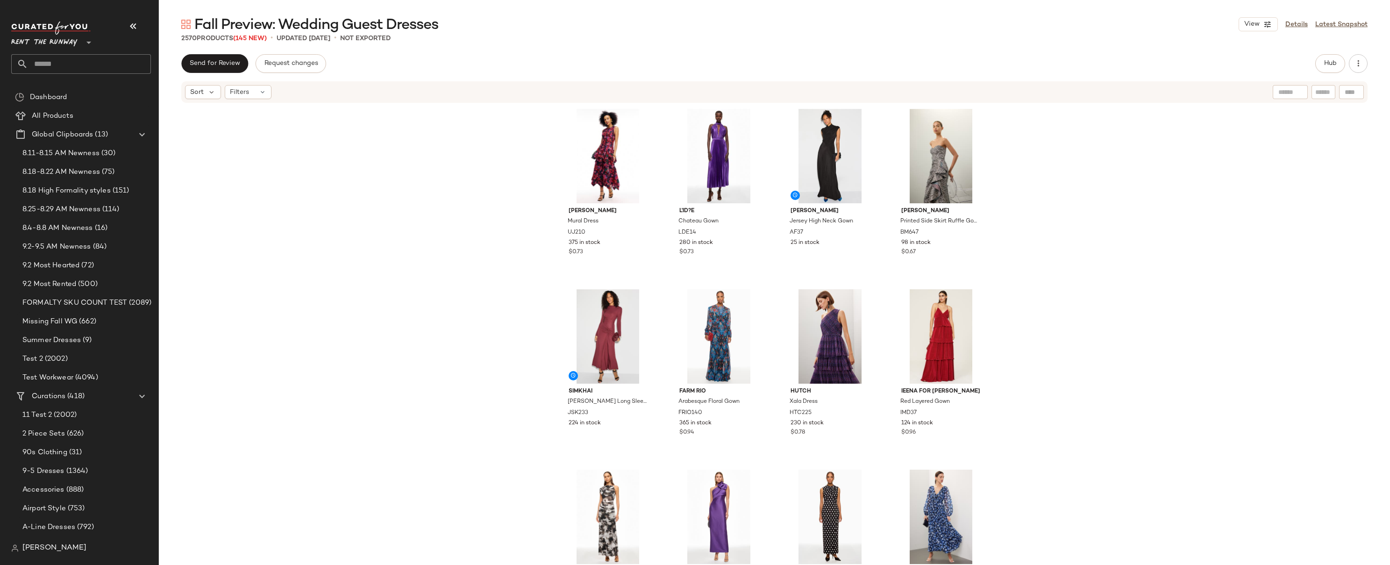
click at [913, 135] on div "[PERSON_NAME] Mural Dress UJ210 375 in stock $0.73 L'ID?E Chateau Gown LDE14 28…" at bounding box center [774, 348] width 1231 height 489
click at [913, 64] on span "Hub" at bounding box center [1330, 63] width 13 height 7
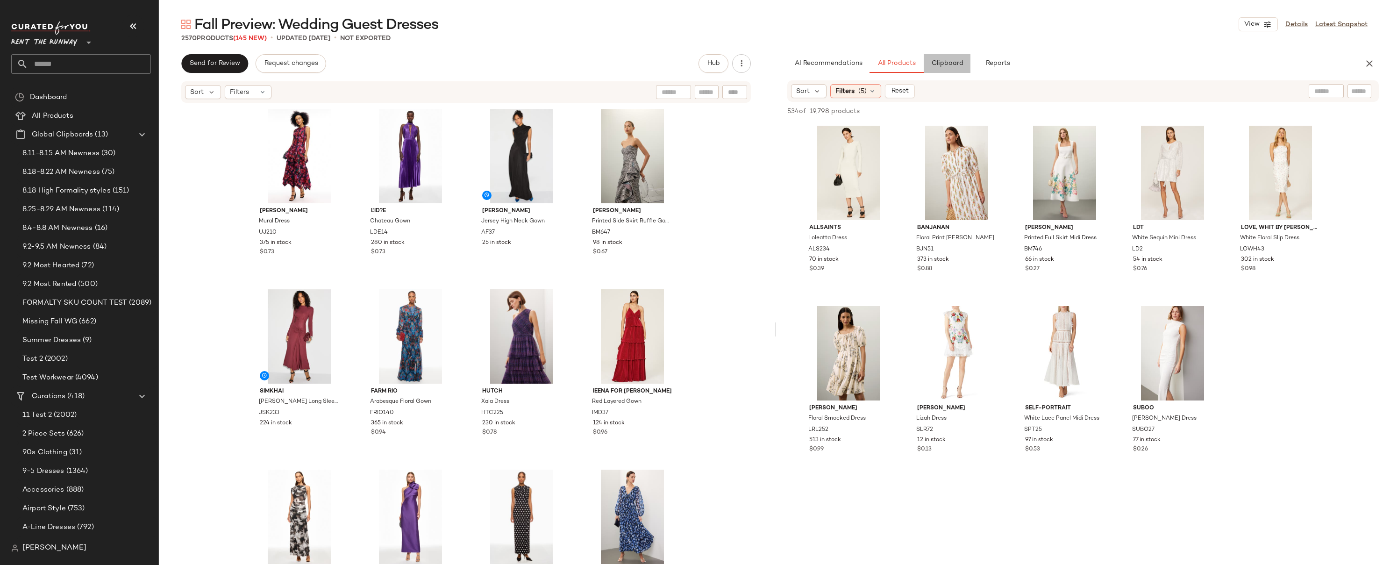
click at [913, 61] on span "Clipboard" at bounding box center [947, 63] width 32 height 7
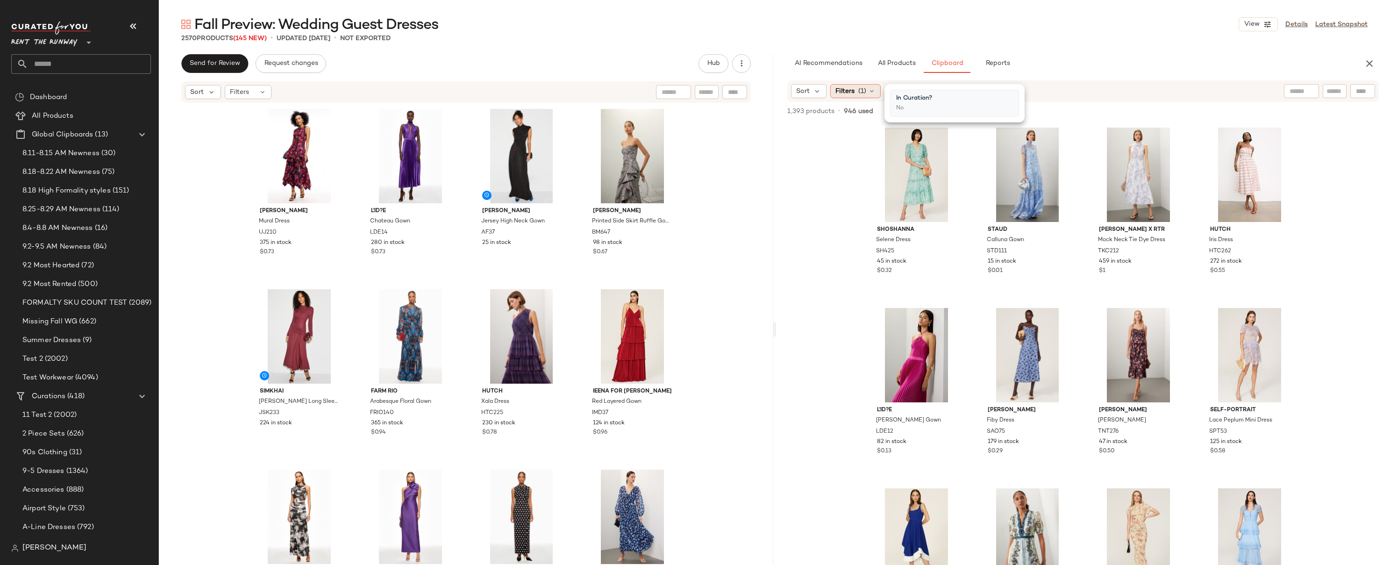
click at [857, 90] on div "Filters (1)" at bounding box center [855, 91] width 50 height 14
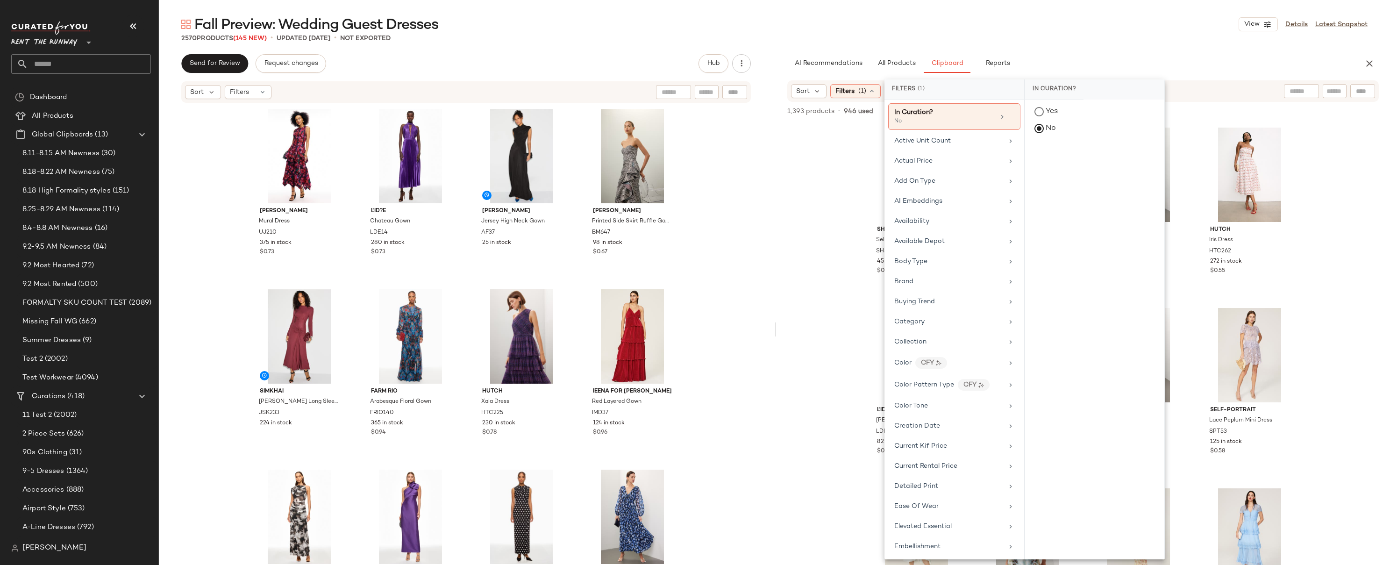
click at [913, 68] on div "AI Recommendations All Products Clipboard Reports" at bounding box center [1068, 63] width 562 height 19
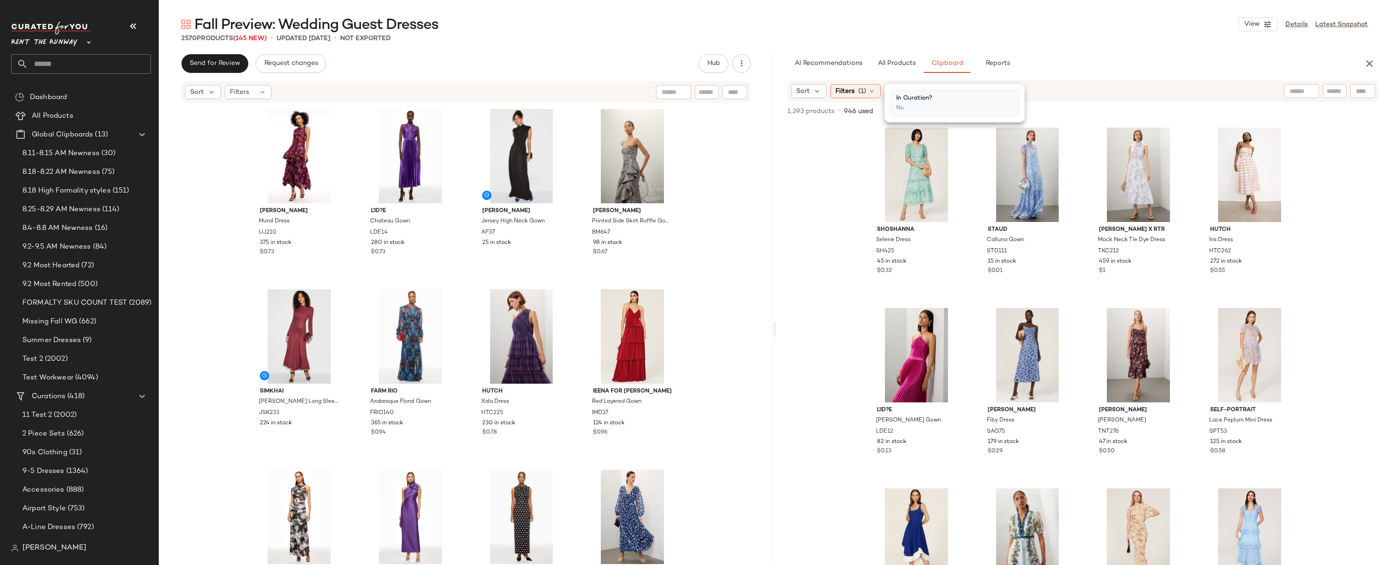
click at [913, 70] on div "AI Recommendations All Products Clipboard Reports" at bounding box center [1068, 63] width 562 height 19
click at [850, 135] on div "Shoshanna Selene Dress SH425 45 in stock $0.32 Staud Calluna Gown STD111 15 in …" at bounding box center [1083, 363] width 614 height 482
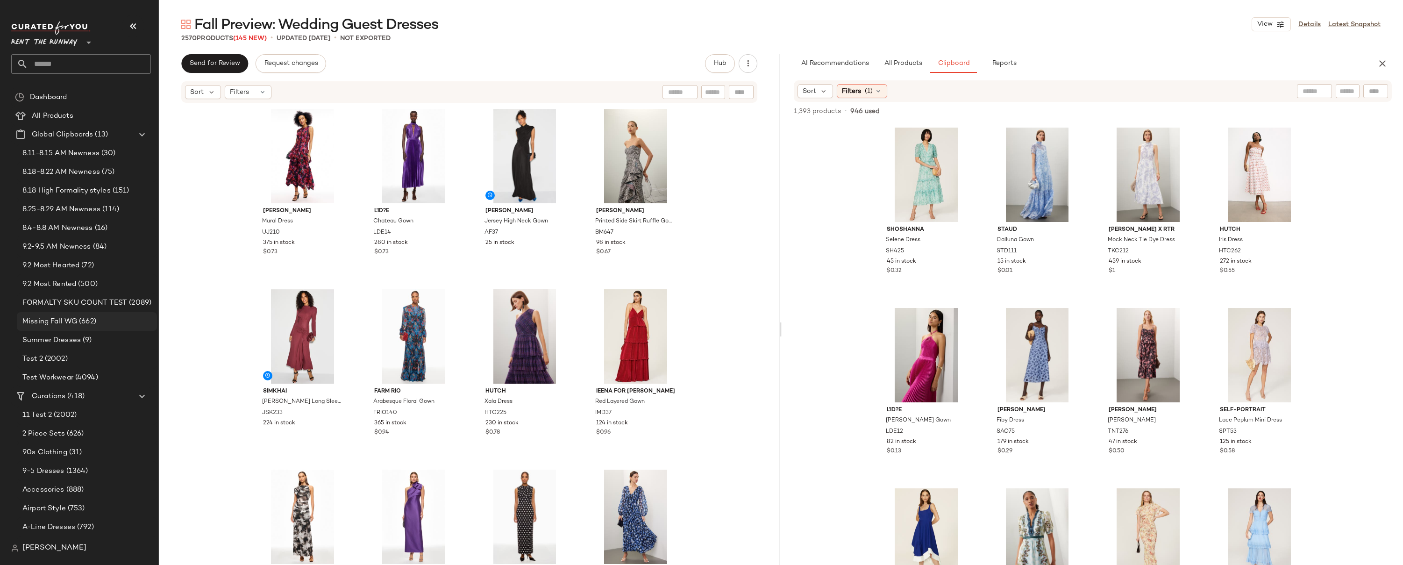
click at [52, 323] on span "Missing Fall WG" at bounding box center [49, 321] width 55 height 11
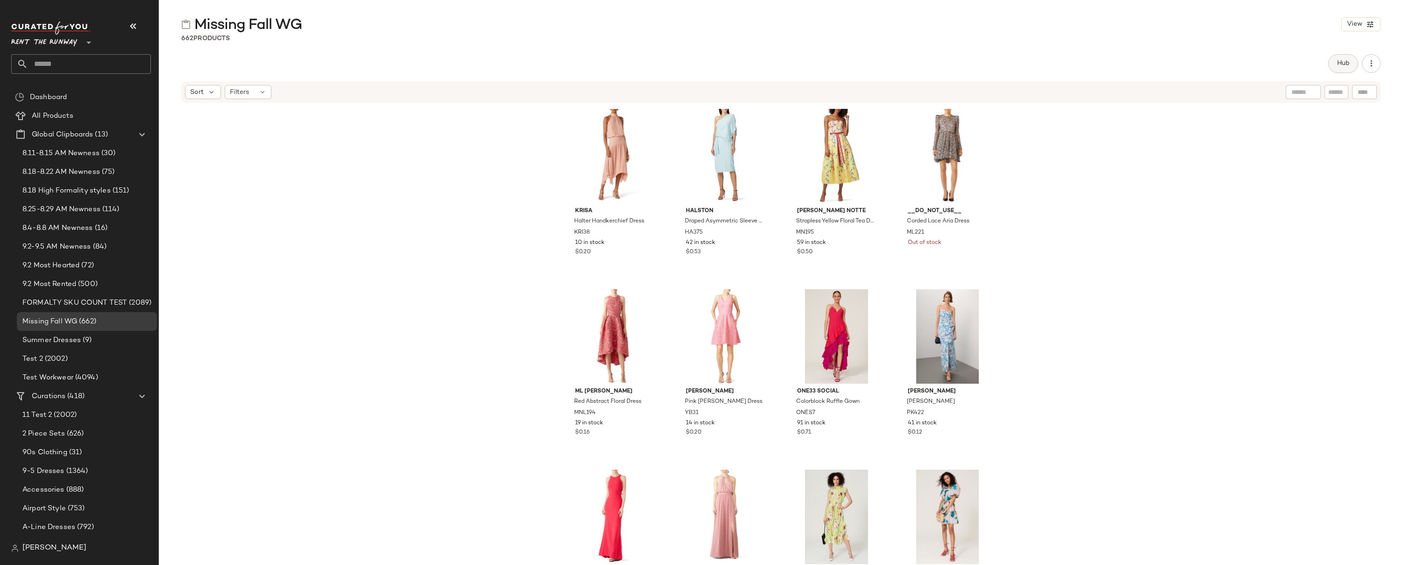
click at [913, 67] on button "Hub" at bounding box center [1343, 63] width 30 height 19
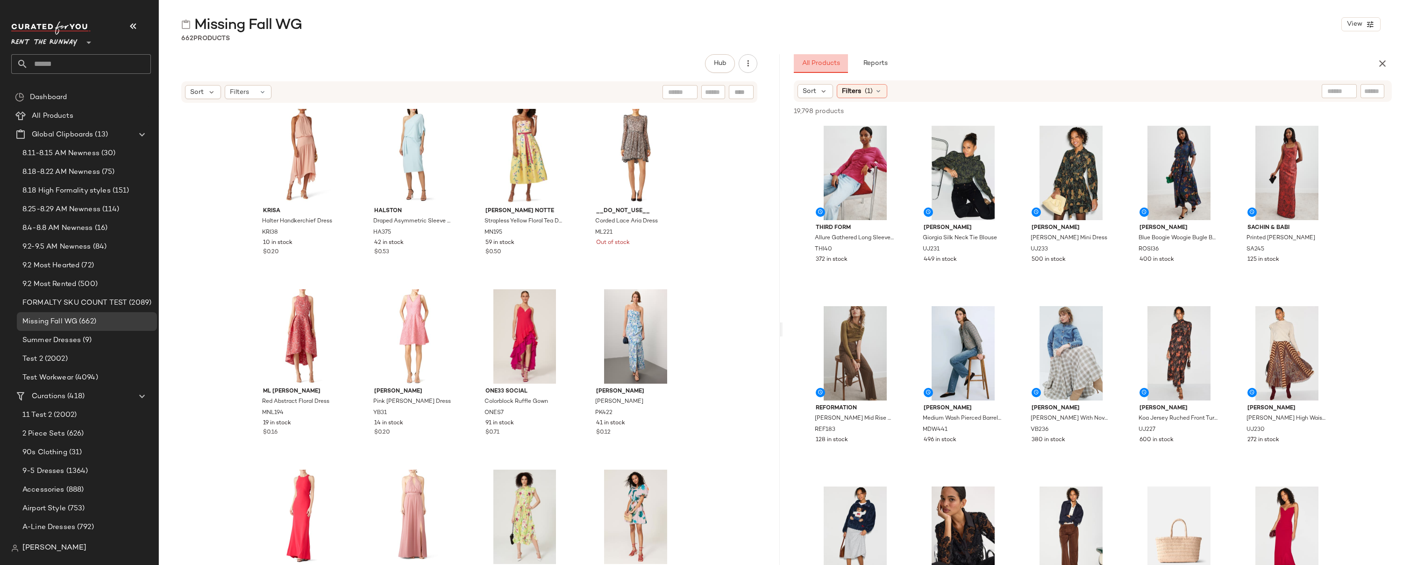
click at [814, 64] on span "All Products" at bounding box center [820, 63] width 38 height 7
click at [732, 159] on div "[PERSON_NAME] Handkerchief Dress KRI38 10 in stock $0.20 HALSTON Draped Asymmet…" at bounding box center [469, 348] width 621 height 489
click at [870, 59] on button "Reports" at bounding box center [875, 63] width 54 height 19
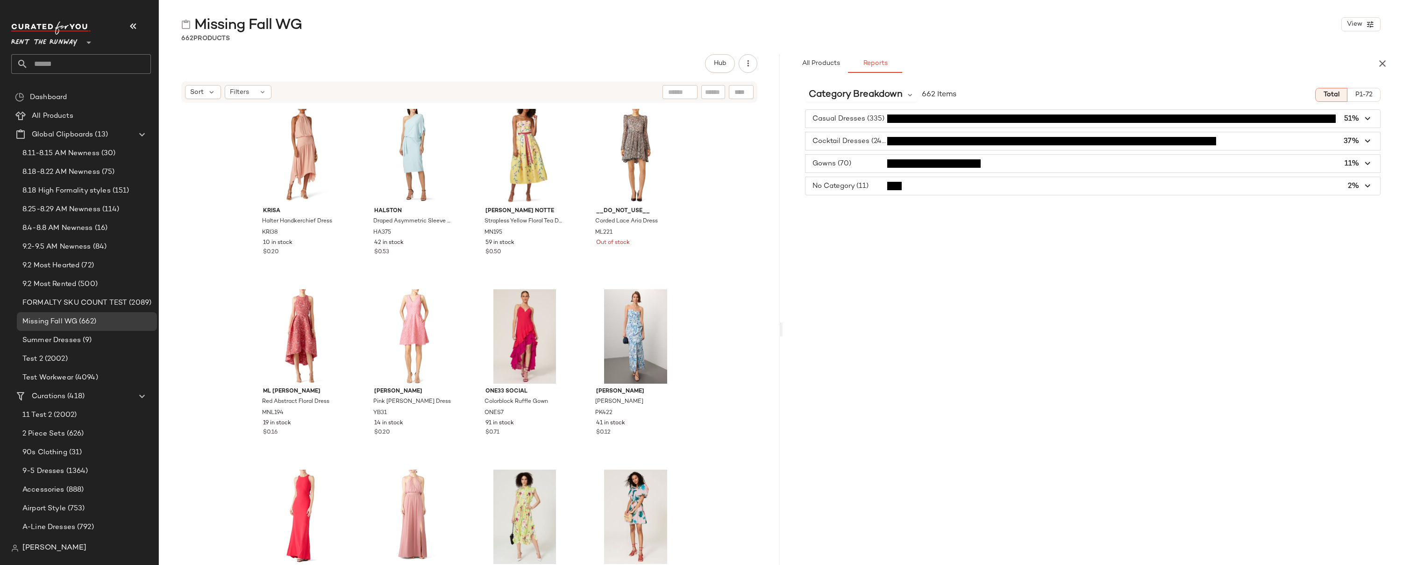
click at [913, 119] on span "button" at bounding box center [1093, 119] width 575 height 18
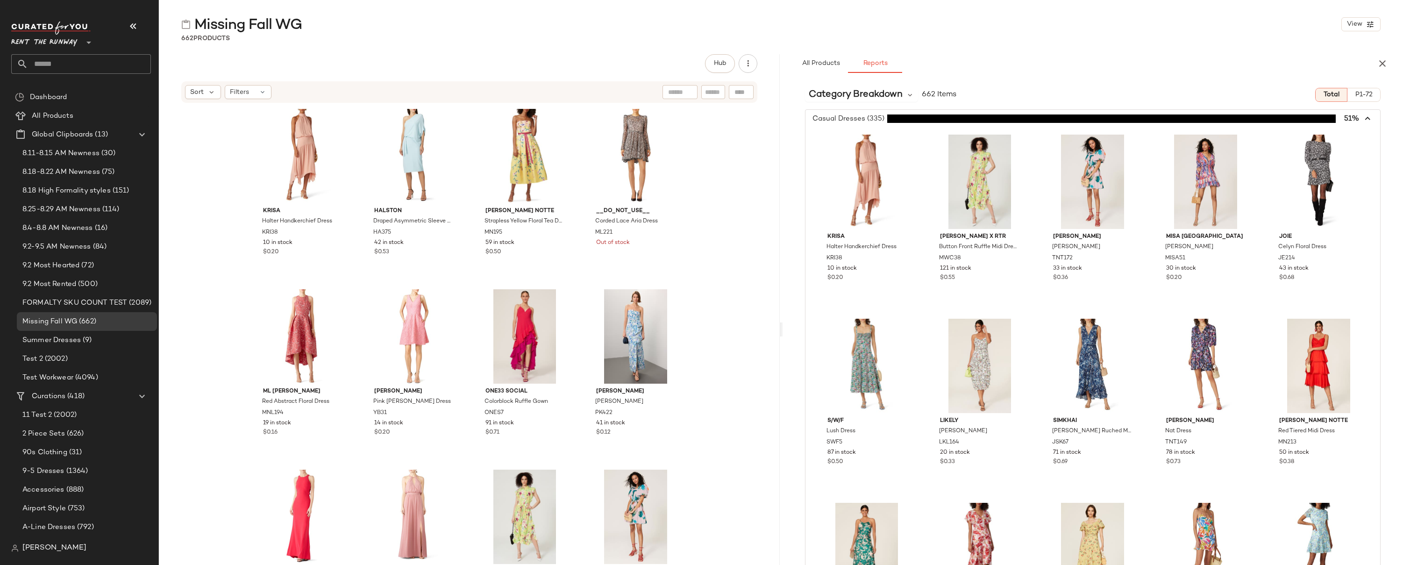
click at [913, 120] on icon "button" at bounding box center [1368, 119] width 11 height 11
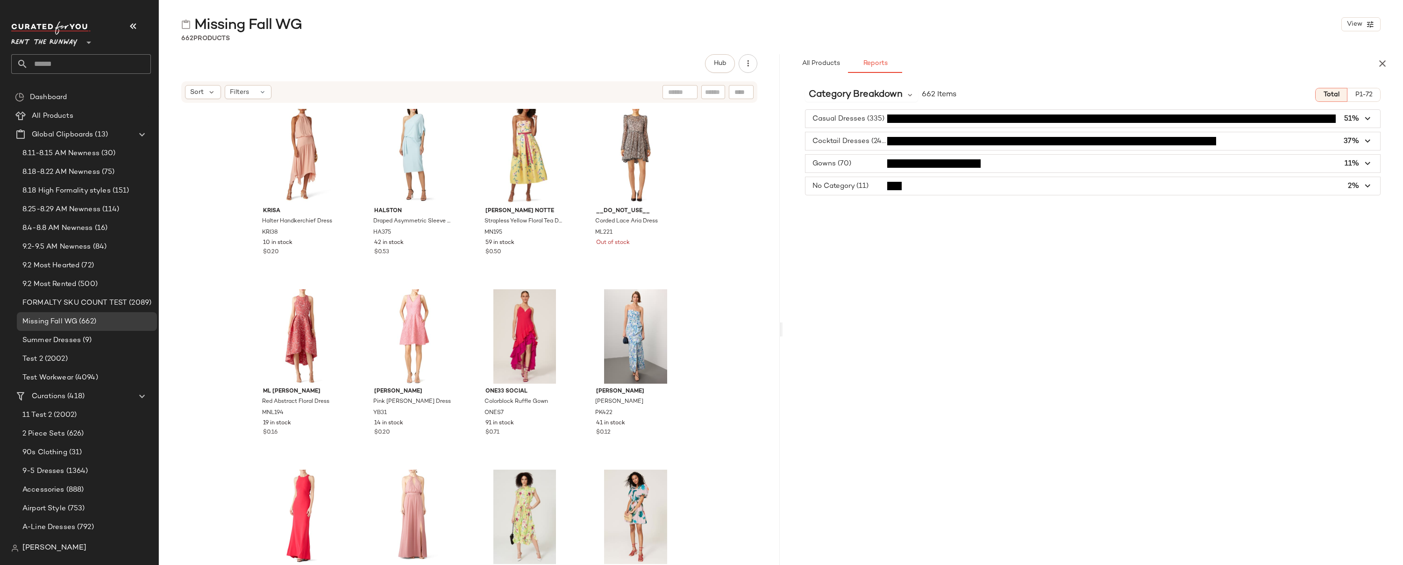
click at [873, 143] on span "button" at bounding box center [1093, 141] width 575 height 18
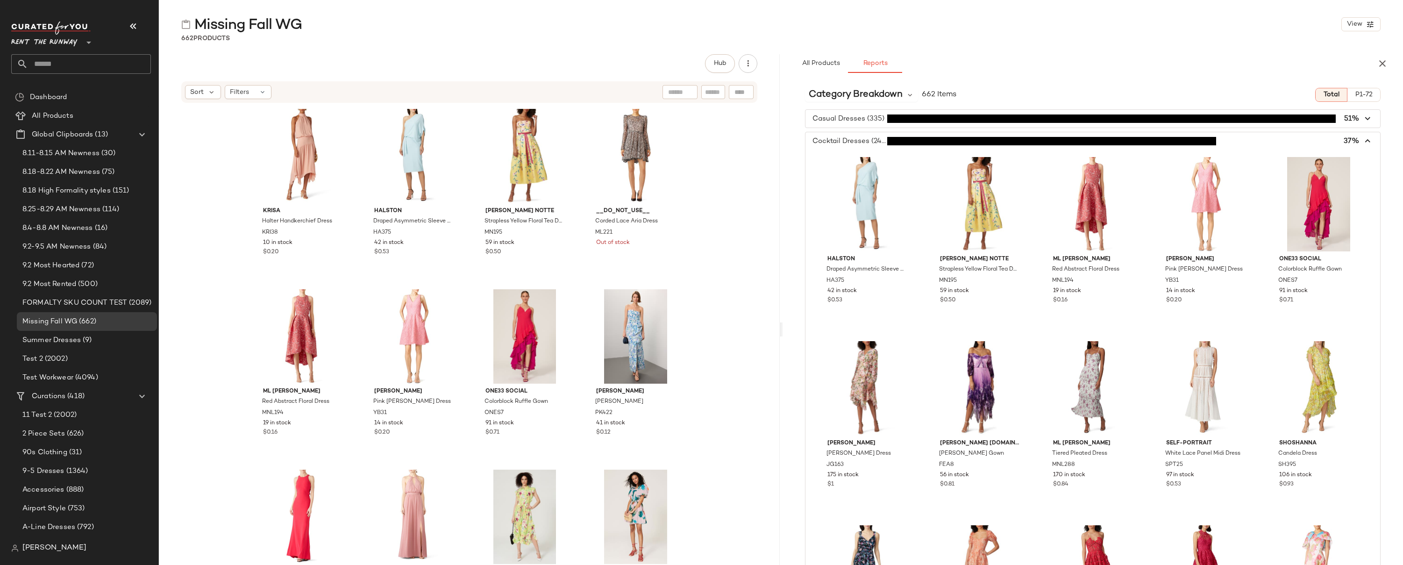
click at [913, 136] on icon "button" at bounding box center [1368, 141] width 11 height 11
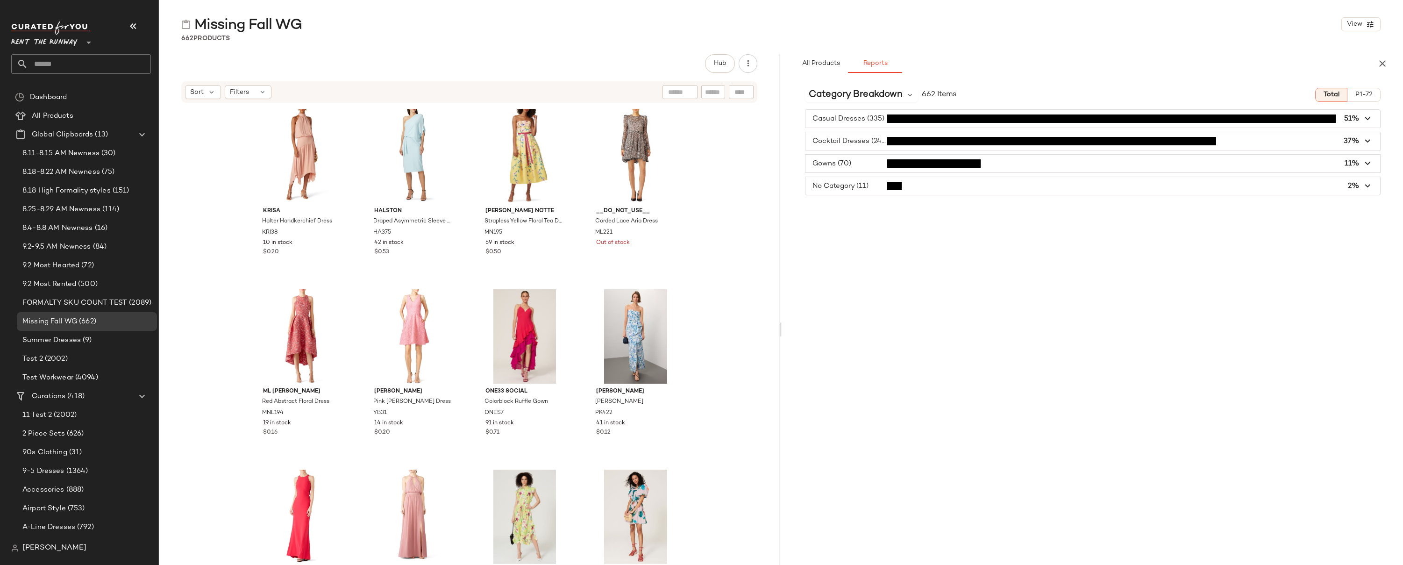
click at [855, 163] on span "button" at bounding box center [1093, 164] width 575 height 18
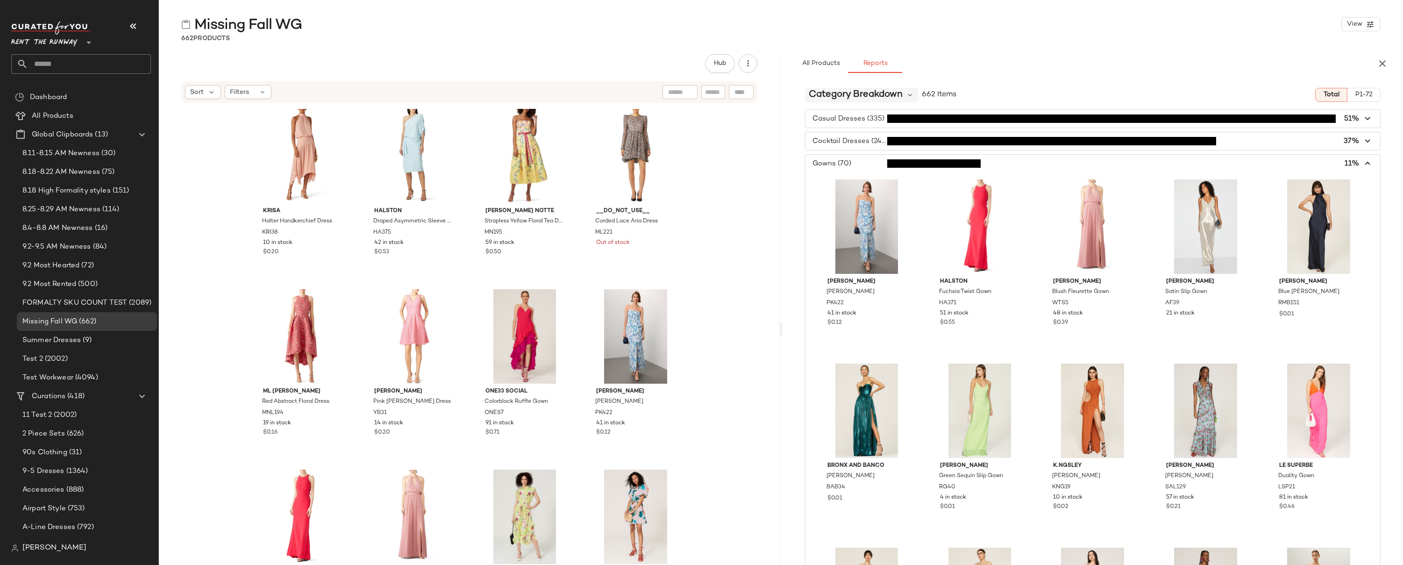
click at [913, 96] on div "Category Breakdown" at bounding box center [862, 95] width 114 height 14
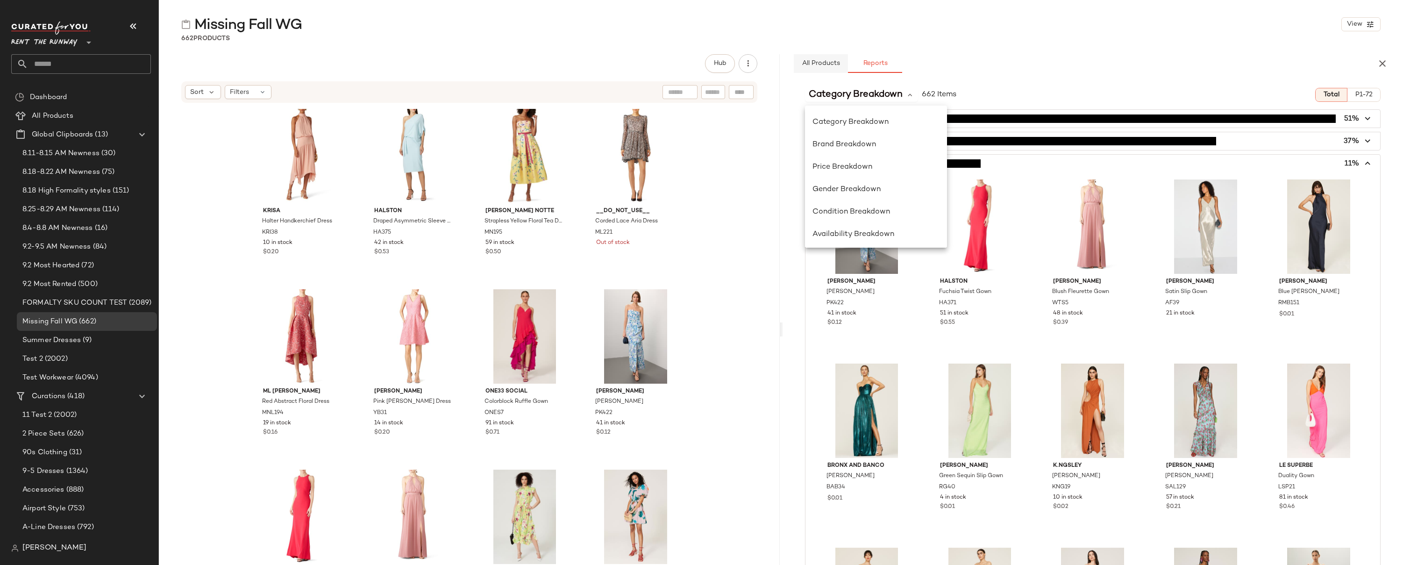
click at [822, 64] on span "All Products" at bounding box center [820, 63] width 38 height 7
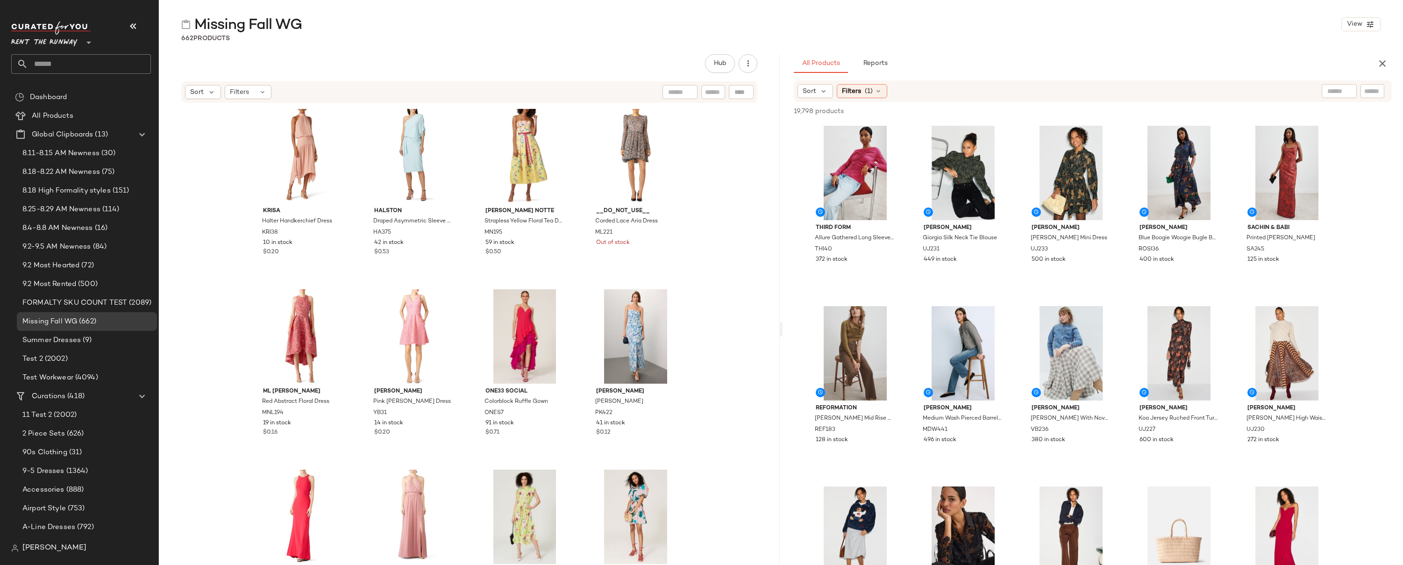
click at [913, 105] on div "19,798 products • 0 selected Add to Top Add to Bottom Deselect All" at bounding box center [1093, 112] width 621 height 21
click at [217, 115] on div "[PERSON_NAME] Handkerchief Dress KRI38 10 in stock $0.20 HALSTON Draped Asymmet…" at bounding box center [469, 348] width 621 height 489
click at [913, 65] on icon "button" at bounding box center [1382, 63] width 11 height 11
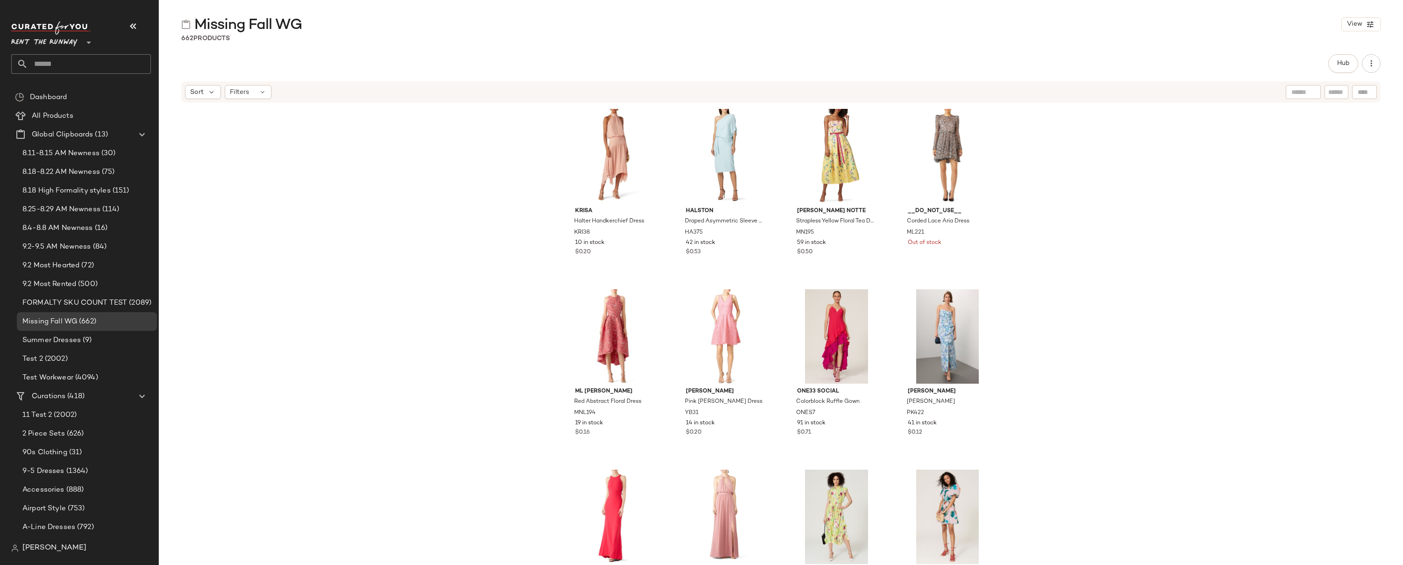
click at [482, 132] on div "[PERSON_NAME] Handkerchief Dress KRI38 10 in stock $0.20 HALSTON Draped Asymmet…" at bounding box center [781, 348] width 1244 height 489
click at [57, 69] on input "text" at bounding box center [89, 64] width 123 height 20
click at [913, 190] on div "[PERSON_NAME] Handkerchief Dress KRI38 10 in stock $0.20 HALSTON Draped Asymmet…" at bounding box center [781, 348] width 1244 height 489
click at [231, 94] on span "Filters" at bounding box center [239, 92] width 19 height 10
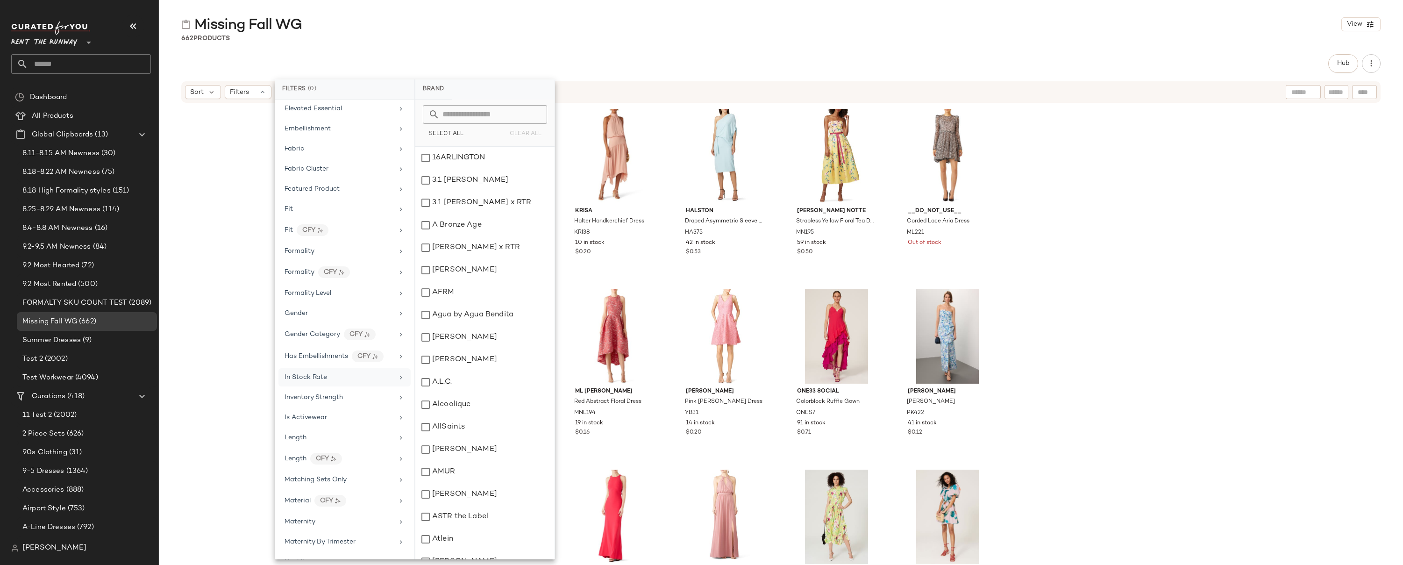
scroll to position [390, 0]
click at [331, 399] on span "Inventory Strength" at bounding box center [314, 396] width 58 height 7
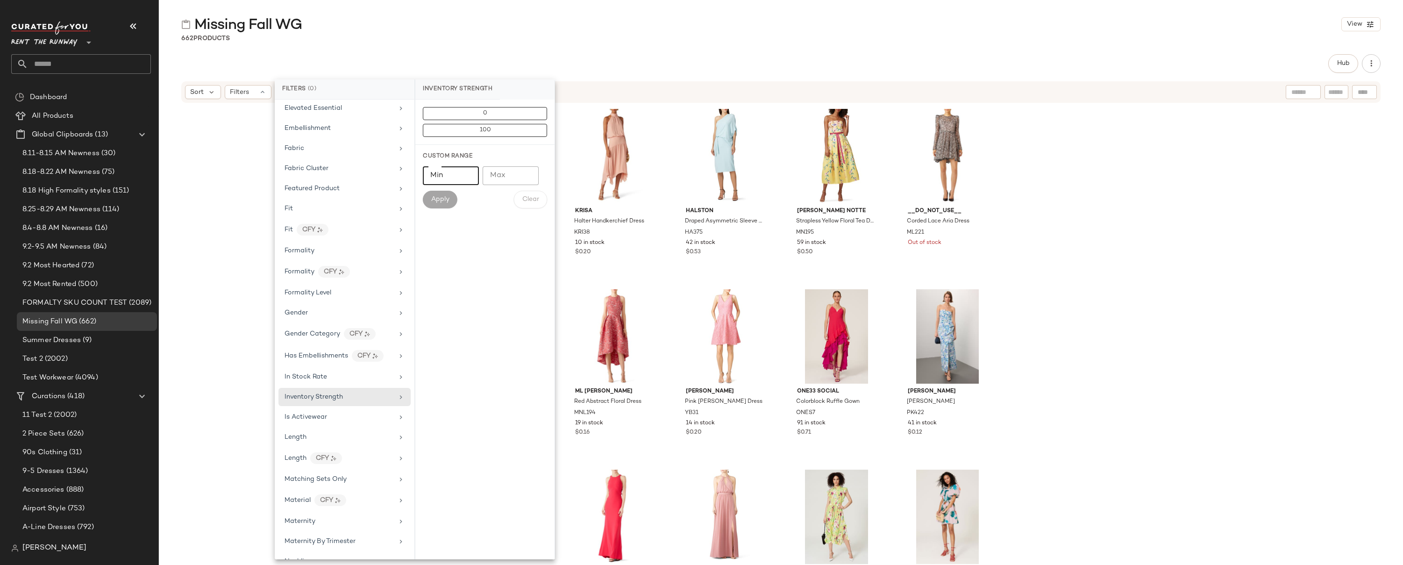
click at [450, 178] on input "Min" at bounding box center [451, 175] width 56 height 19
type input "*"
click at [441, 200] on span "Apply" at bounding box center [440, 199] width 19 height 7
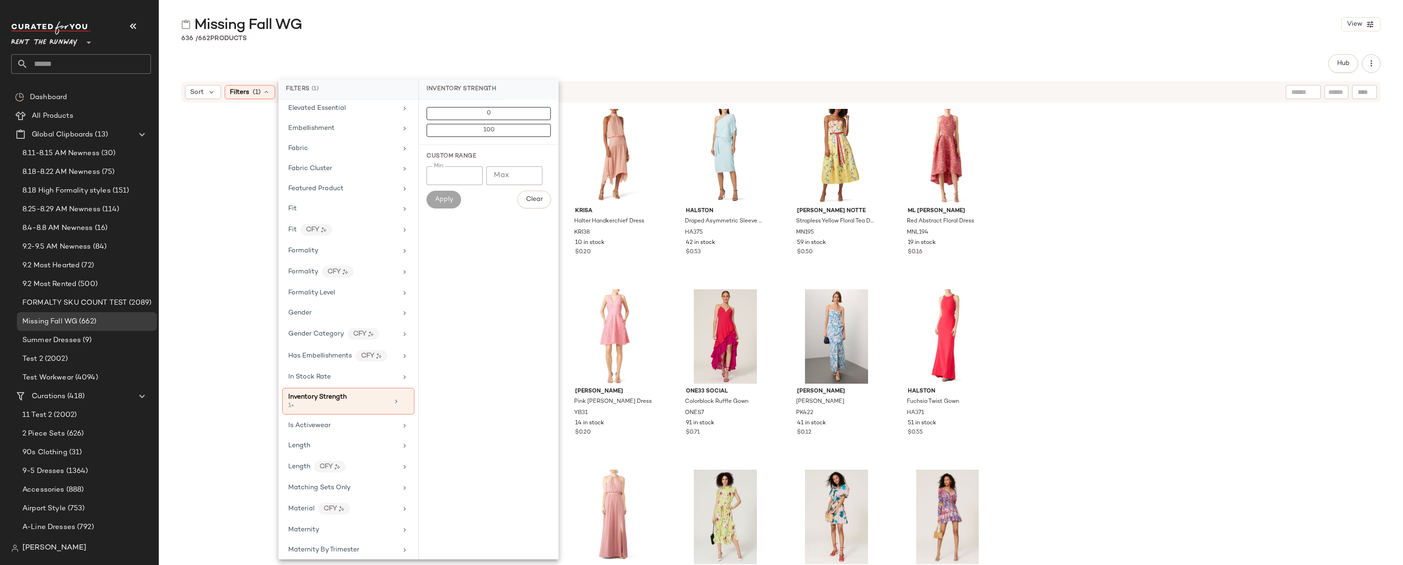
click at [217, 47] on div "Missing Fall WG View 636 / 662 Products Hub Sort Filters (1) Reset [PERSON_NAME…" at bounding box center [781, 290] width 1244 height 550
